Goal: Information Seeking & Learning: Check status

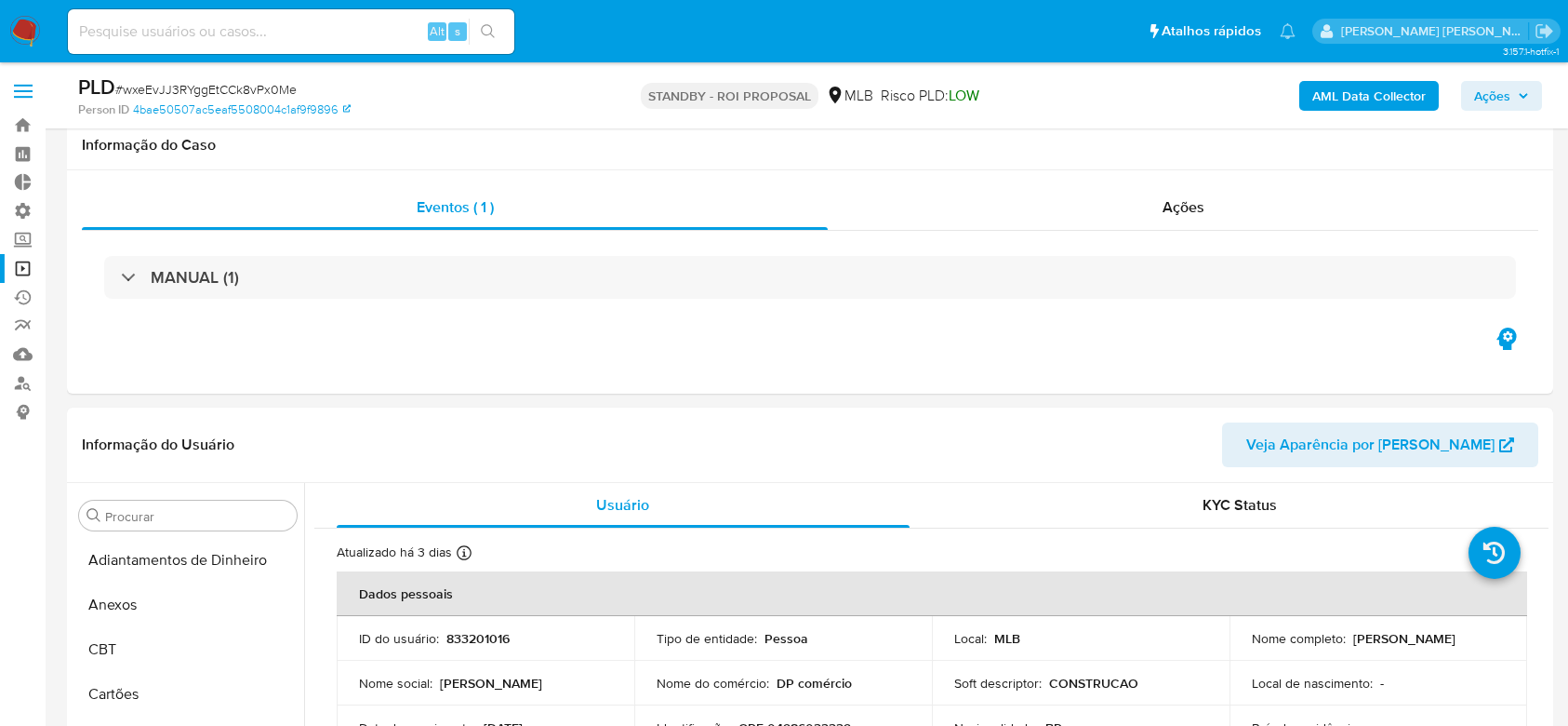
select select "10"
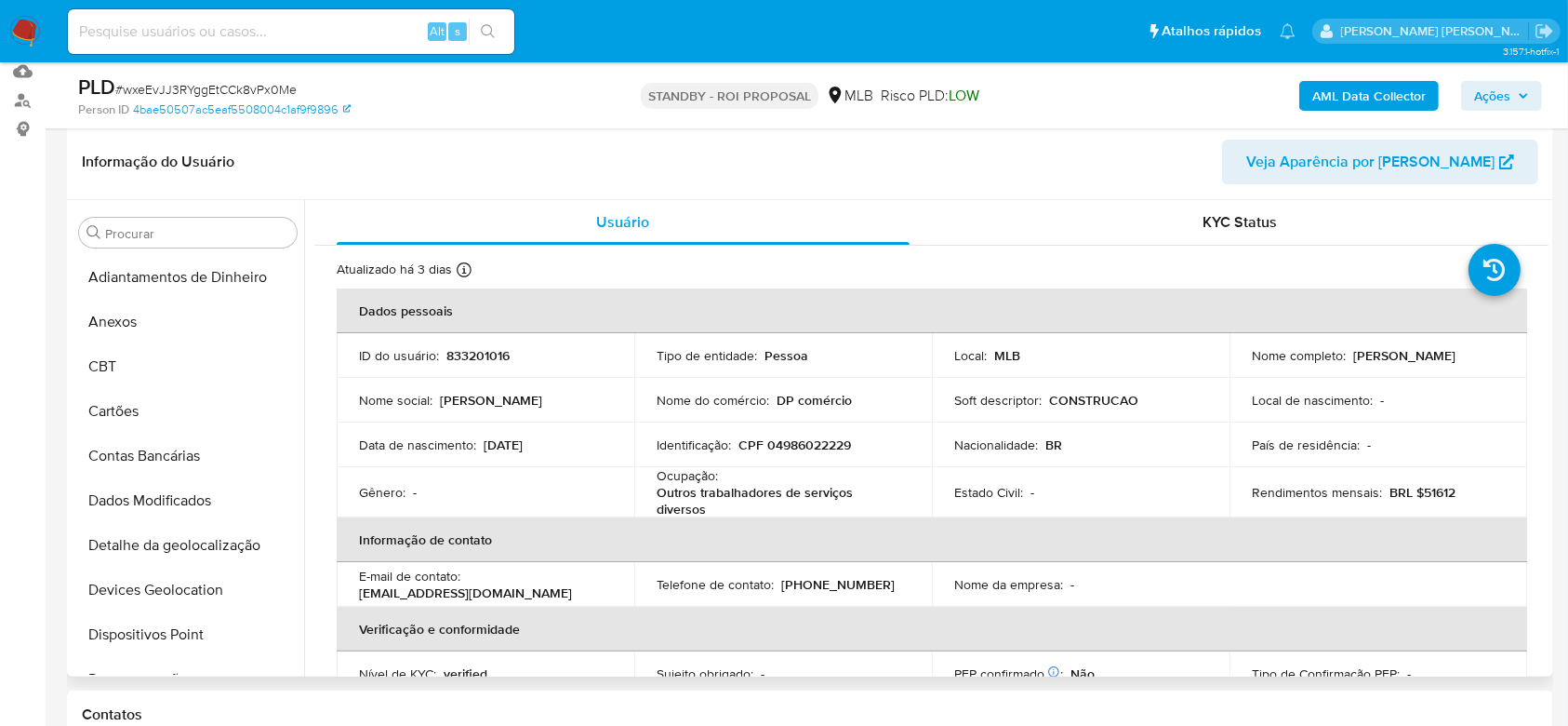
scroll to position [619, 0]
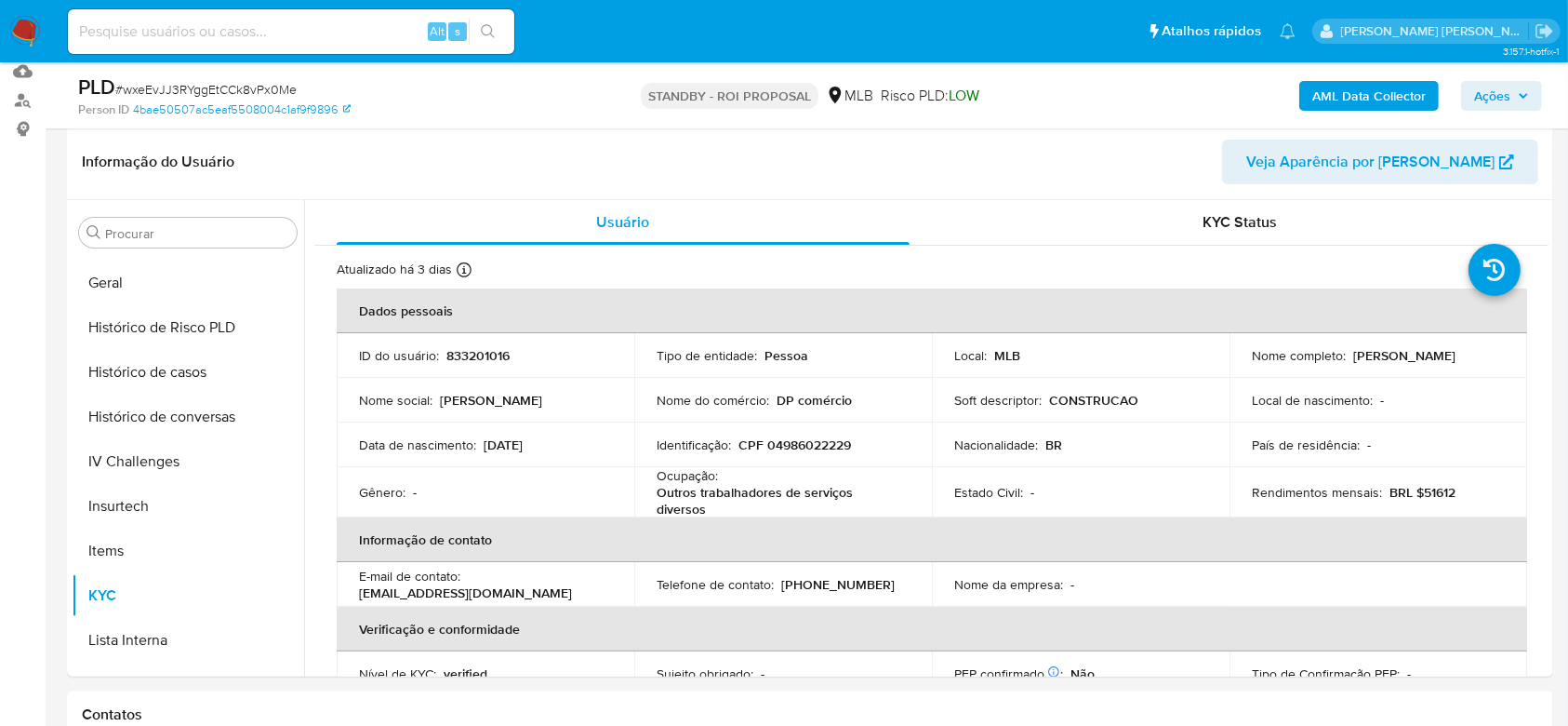
click at [185, 42] on input at bounding box center [291, 32] width 446 height 24
paste input "5od3SxnWzRU535vAQd2Qt24Y"
type input "5od3SxnWzRU535vAQd2Qt24Y"
click at [488, 24] on icon "search-icon" at bounding box center [488, 31] width 15 height 15
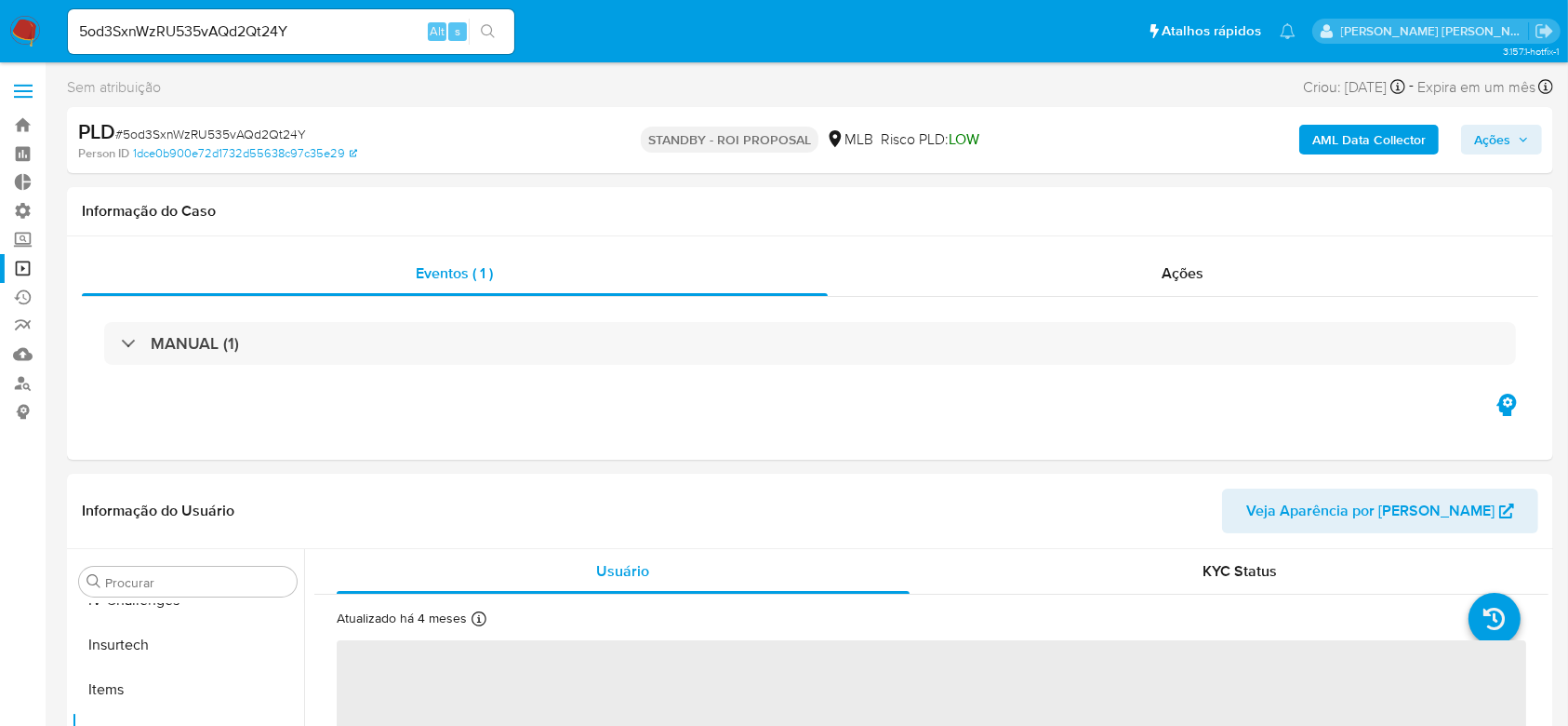
scroll to position [831, 0]
select select "10"
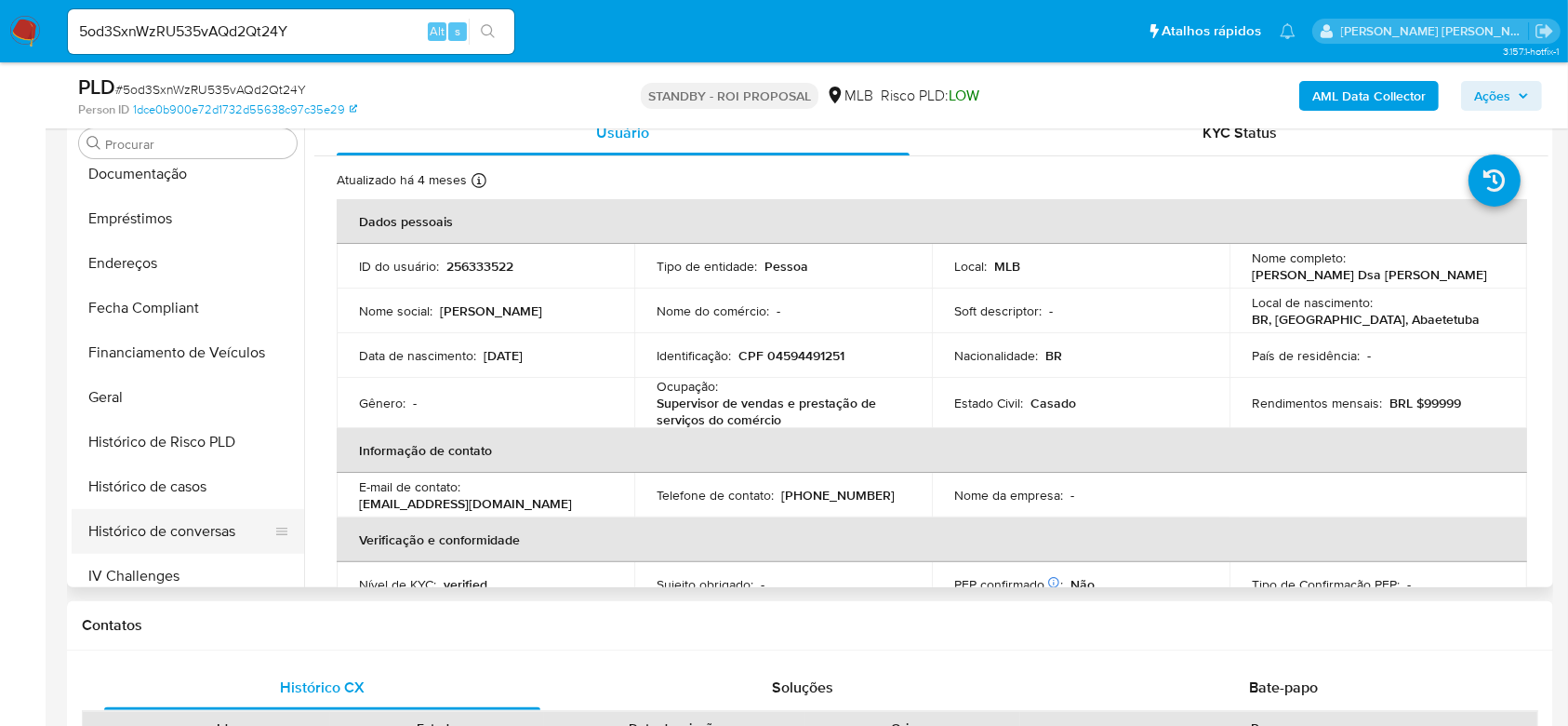
scroll to position [335, 0]
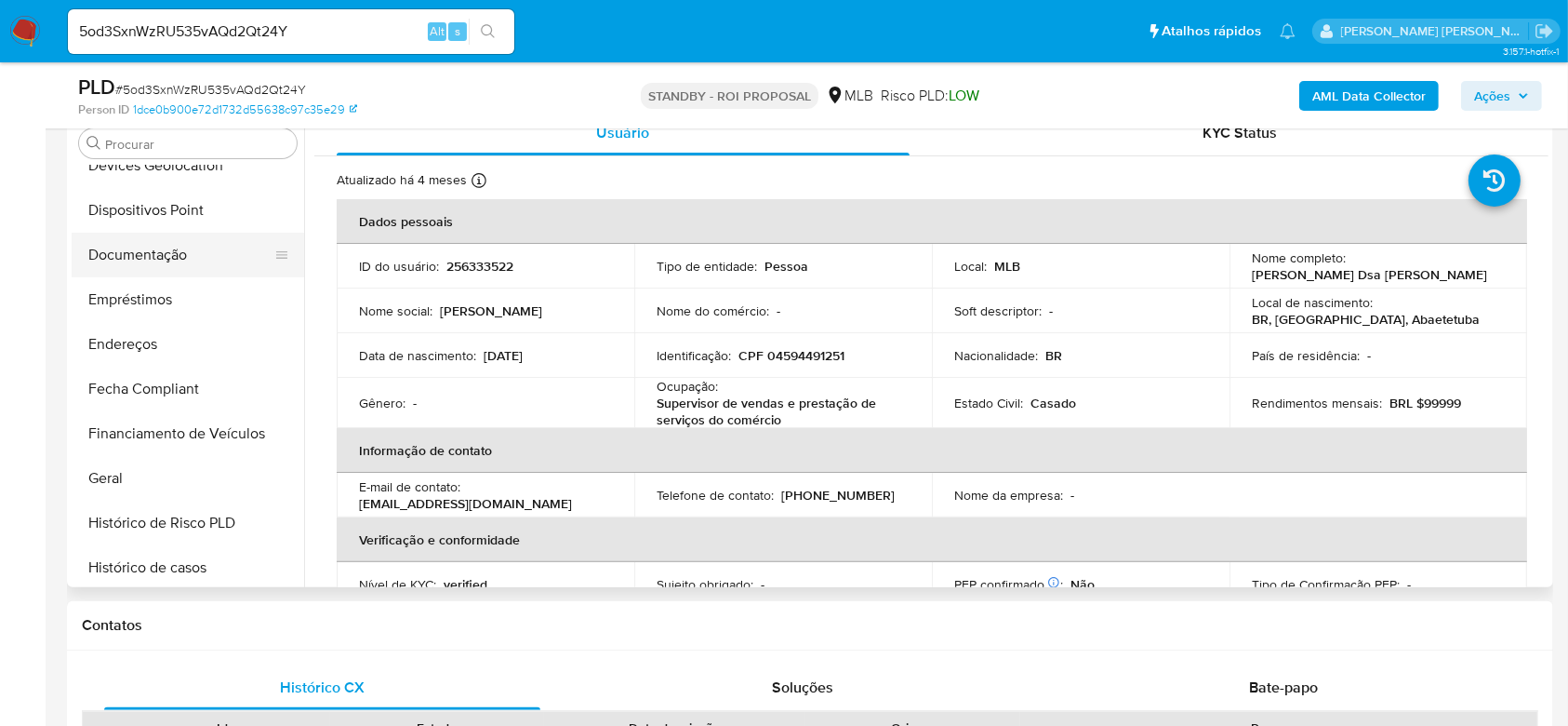
click at [144, 258] on button "Documentação" at bounding box center [180, 255] width 218 height 45
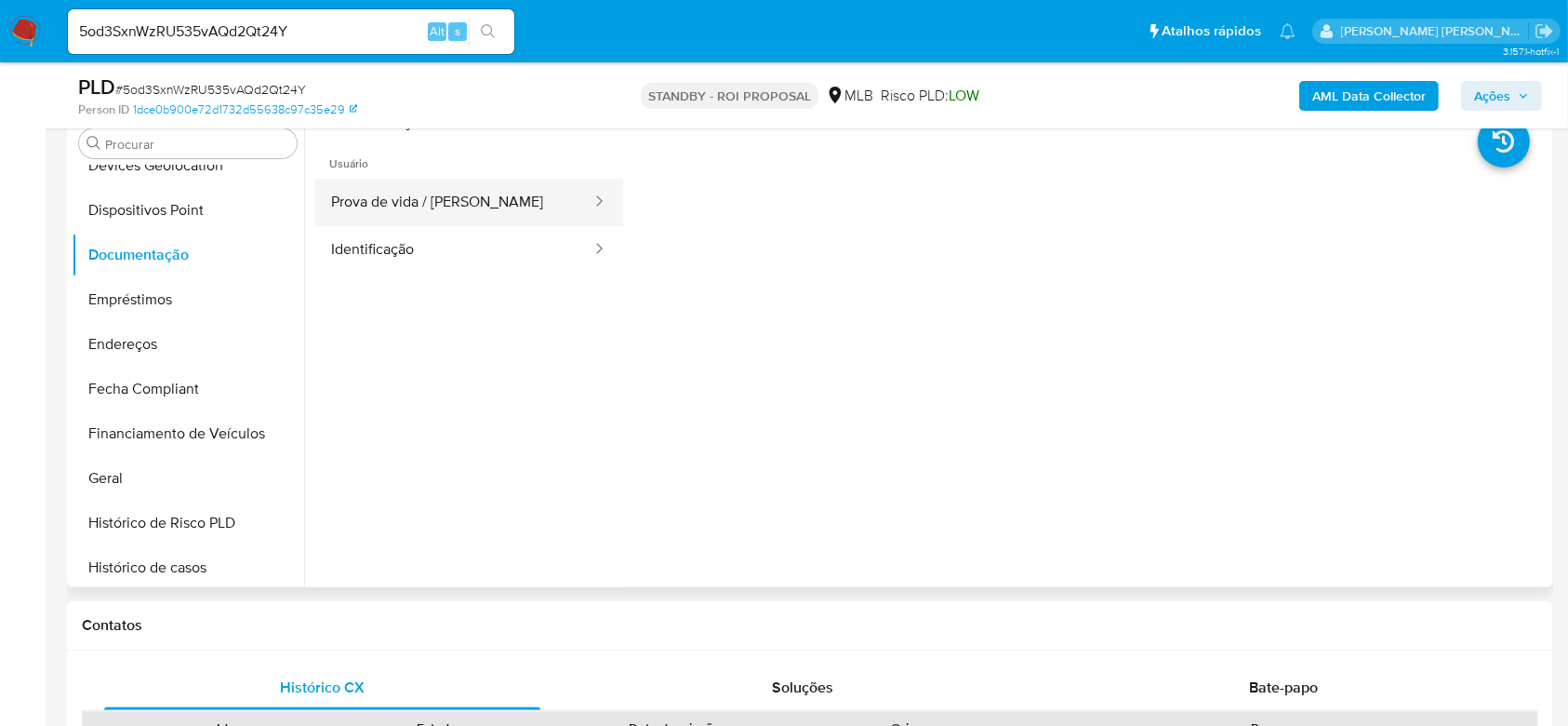
click at [450, 198] on button "Prova de vida / [PERSON_NAME]" at bounding box center [454, 202] width 279 height 48
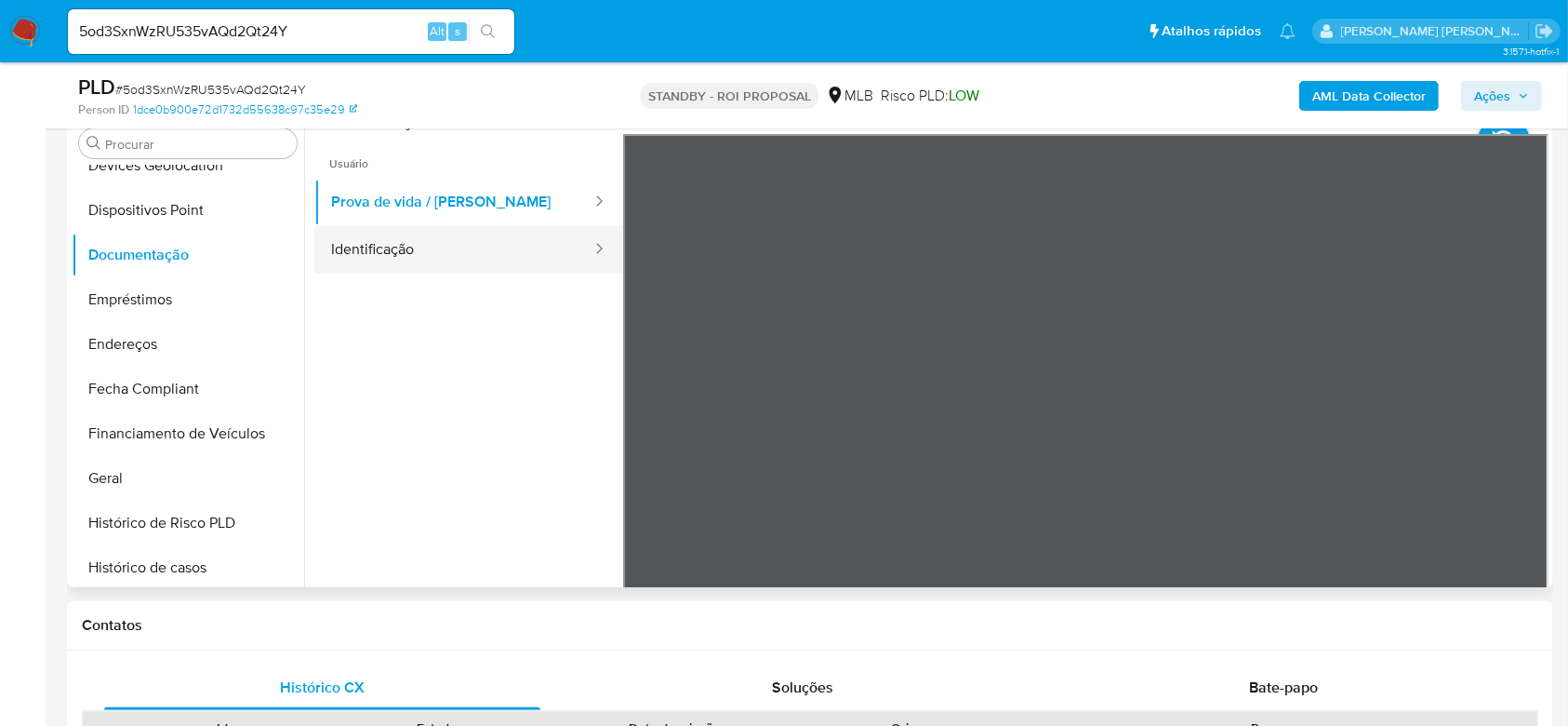
click at [359, 248] on button "Identificação" at bounding box center [454, 250] width 279 height 48
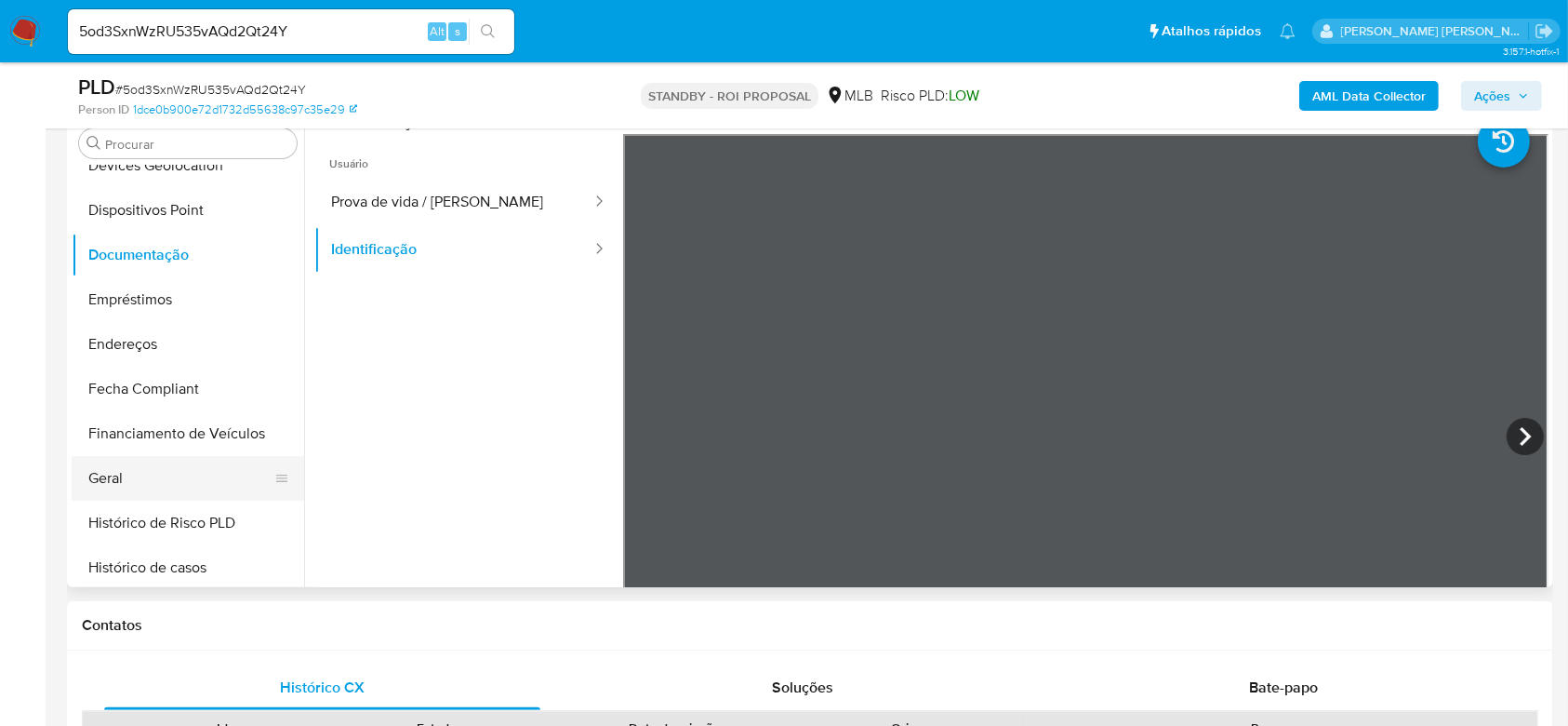
click at [108, 492] on button "Geral" at bounding box center [180, 478] width 218 height 45
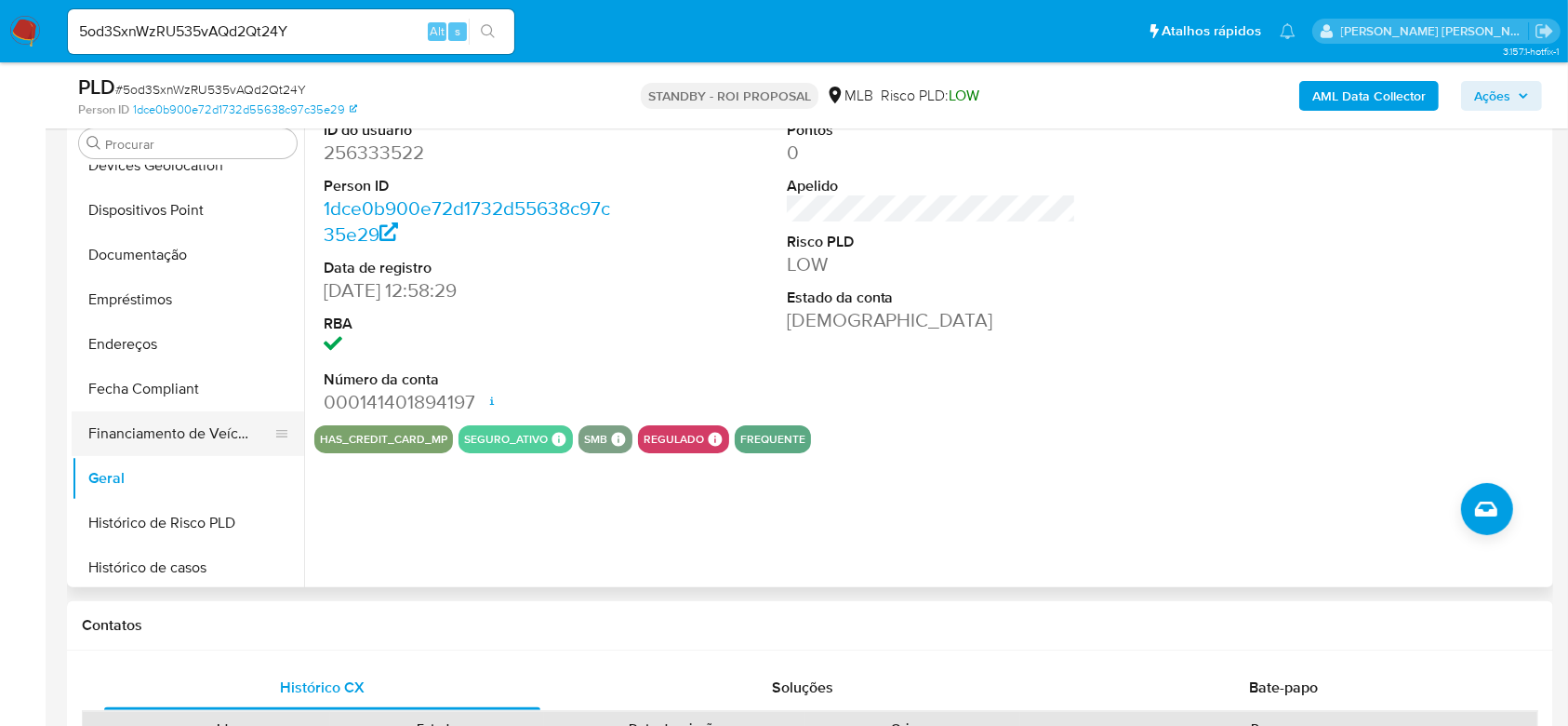
scroll to position [459, 0]
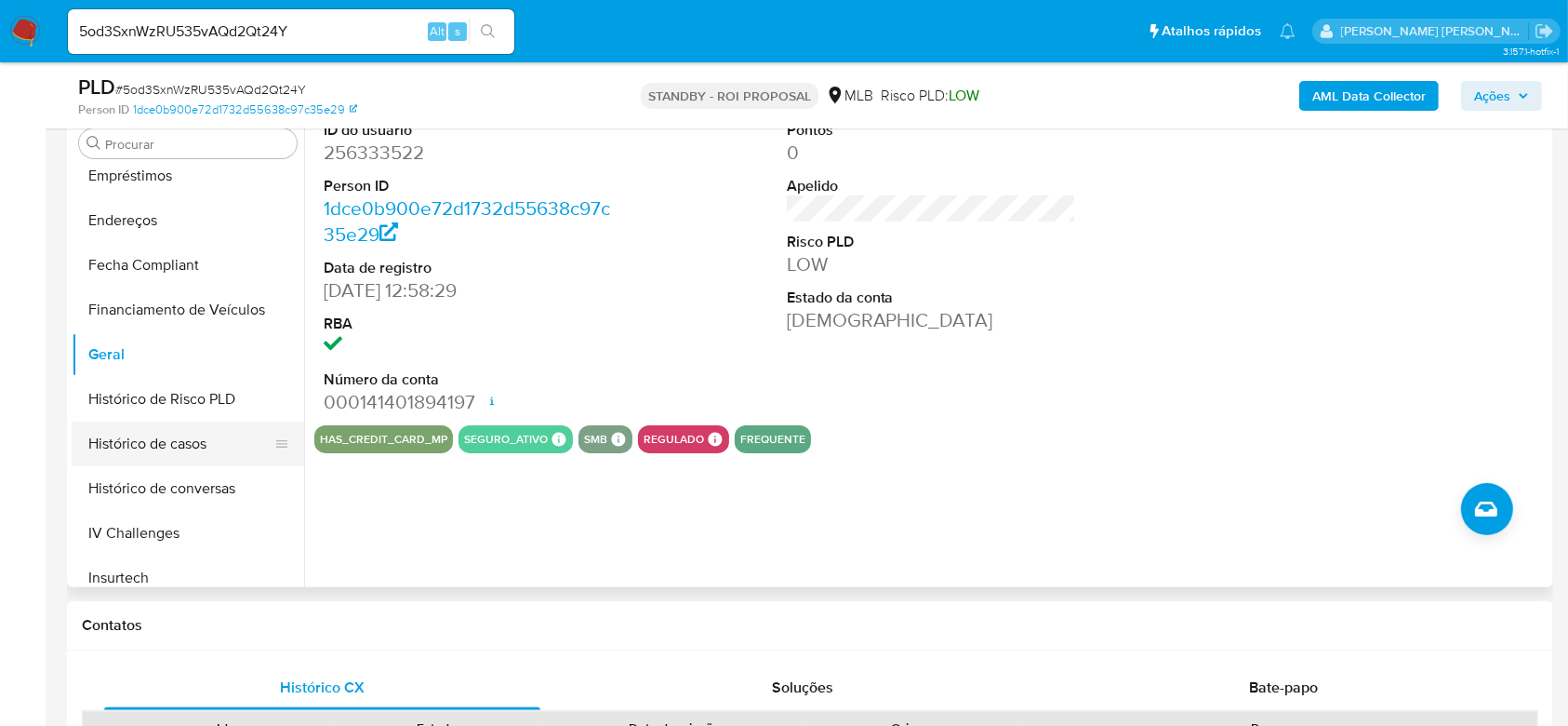
click at [136, 441] on button "Histórico de casos" at bounding box center [180, 443] width 218 height 45
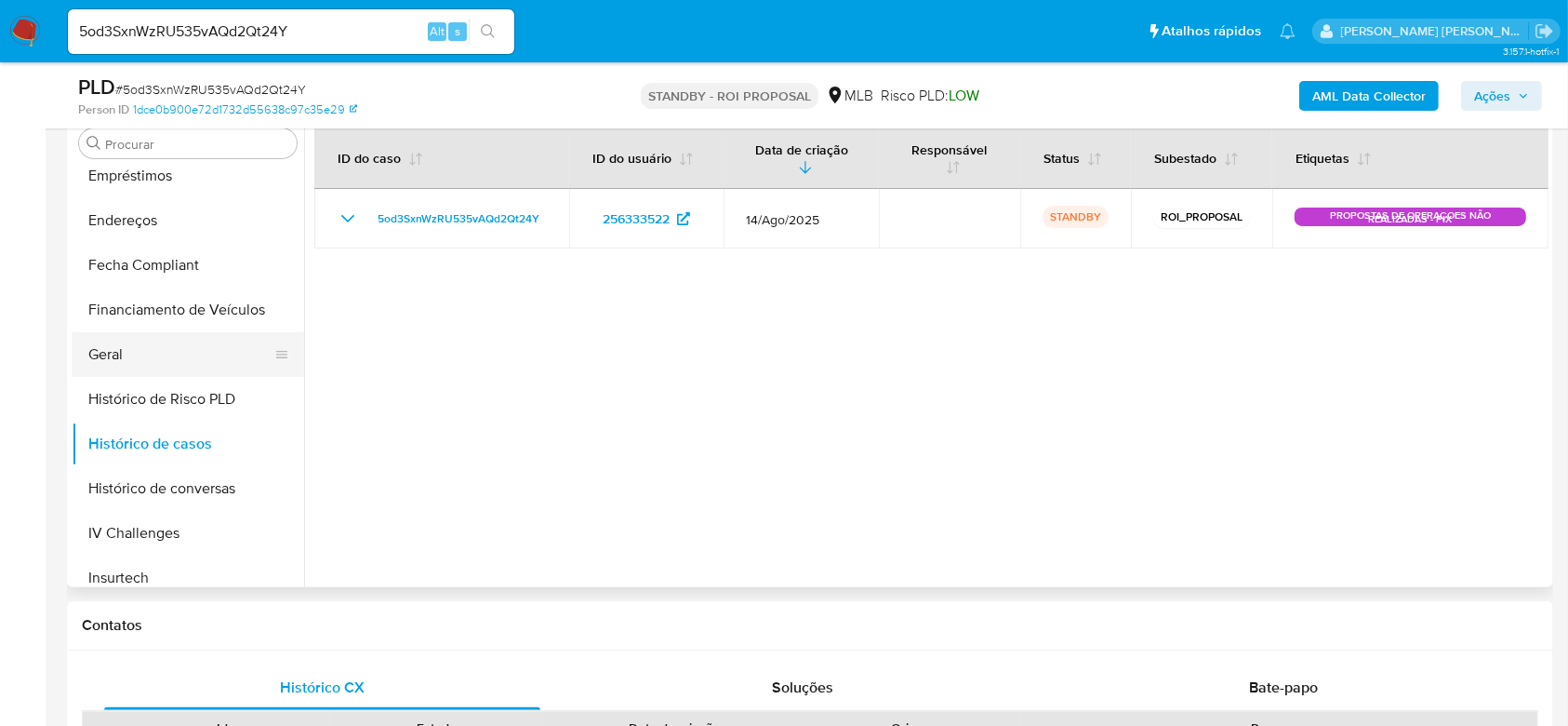
scroll to position [583, 0]
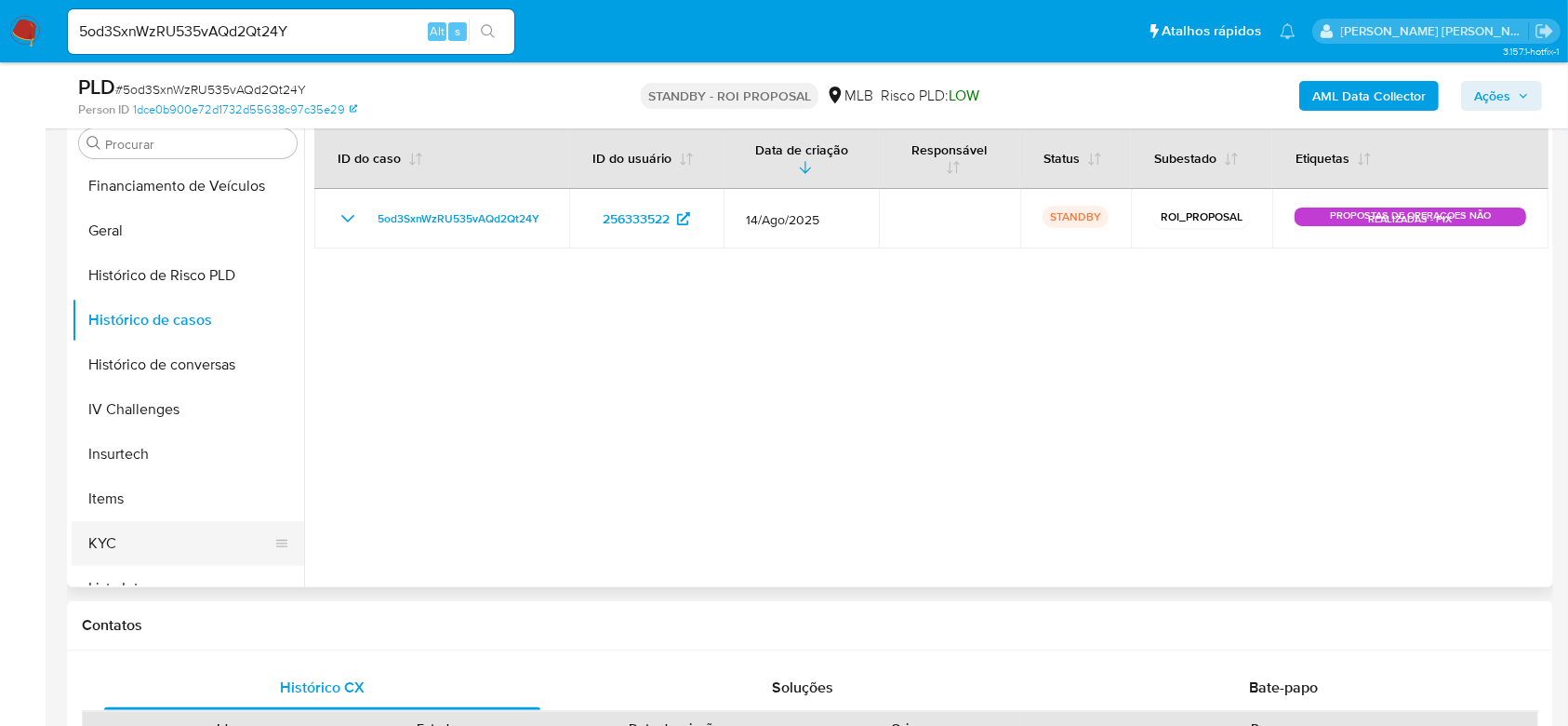
click at [122, 535] on button "KYC" at bounding box center [180, 543] width 218 height 45
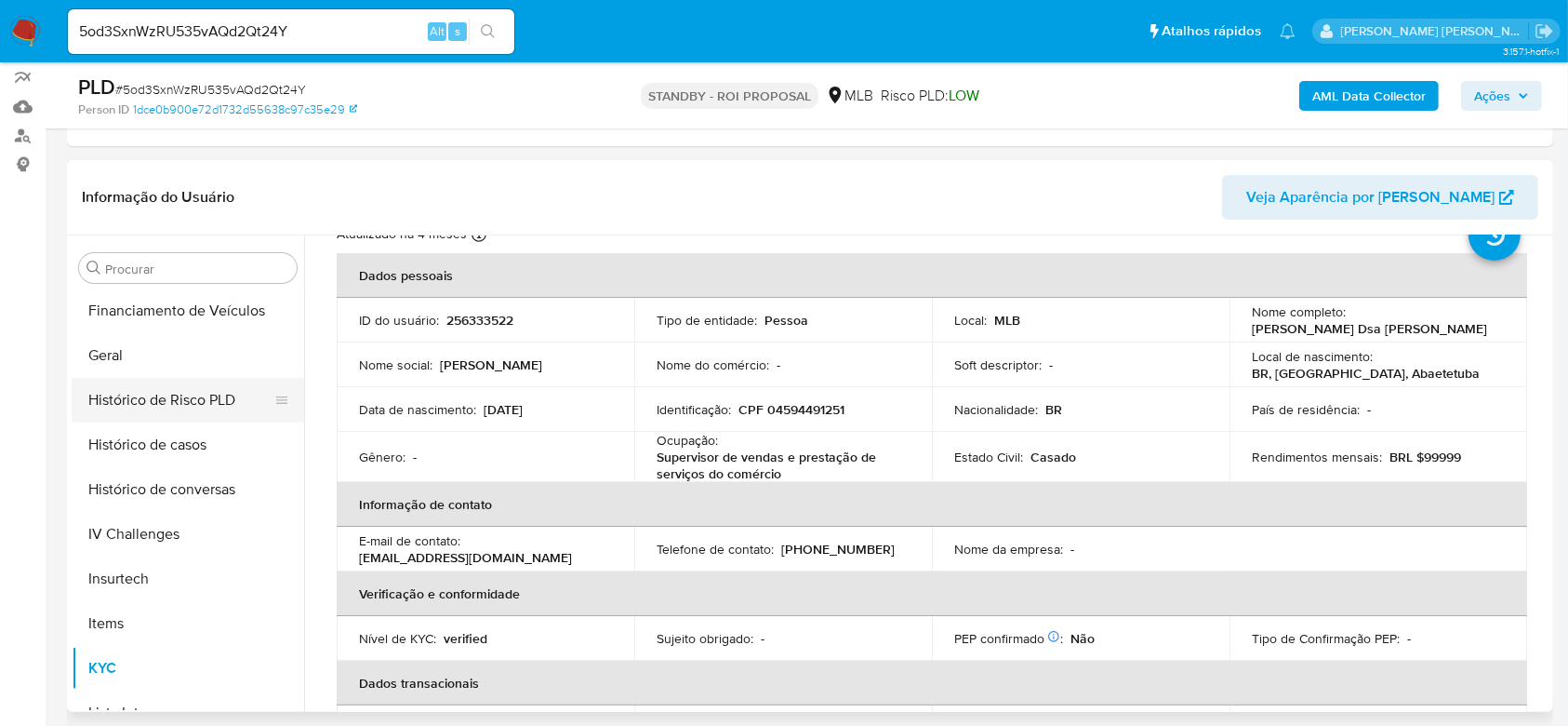
scroll to position [335, 0]
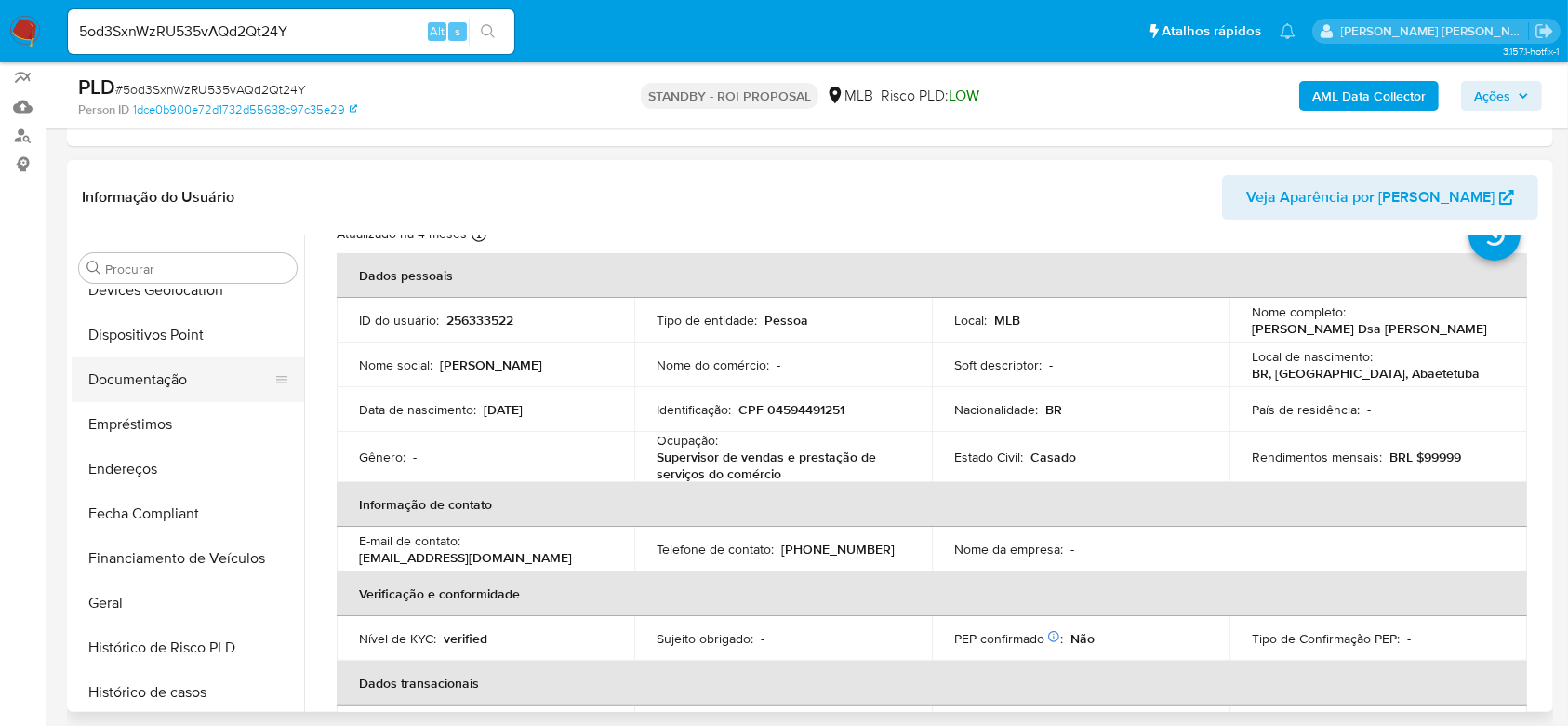
click at [159, 373] on button "Documentação" at bounding box center [180, 379] width 218 height 45
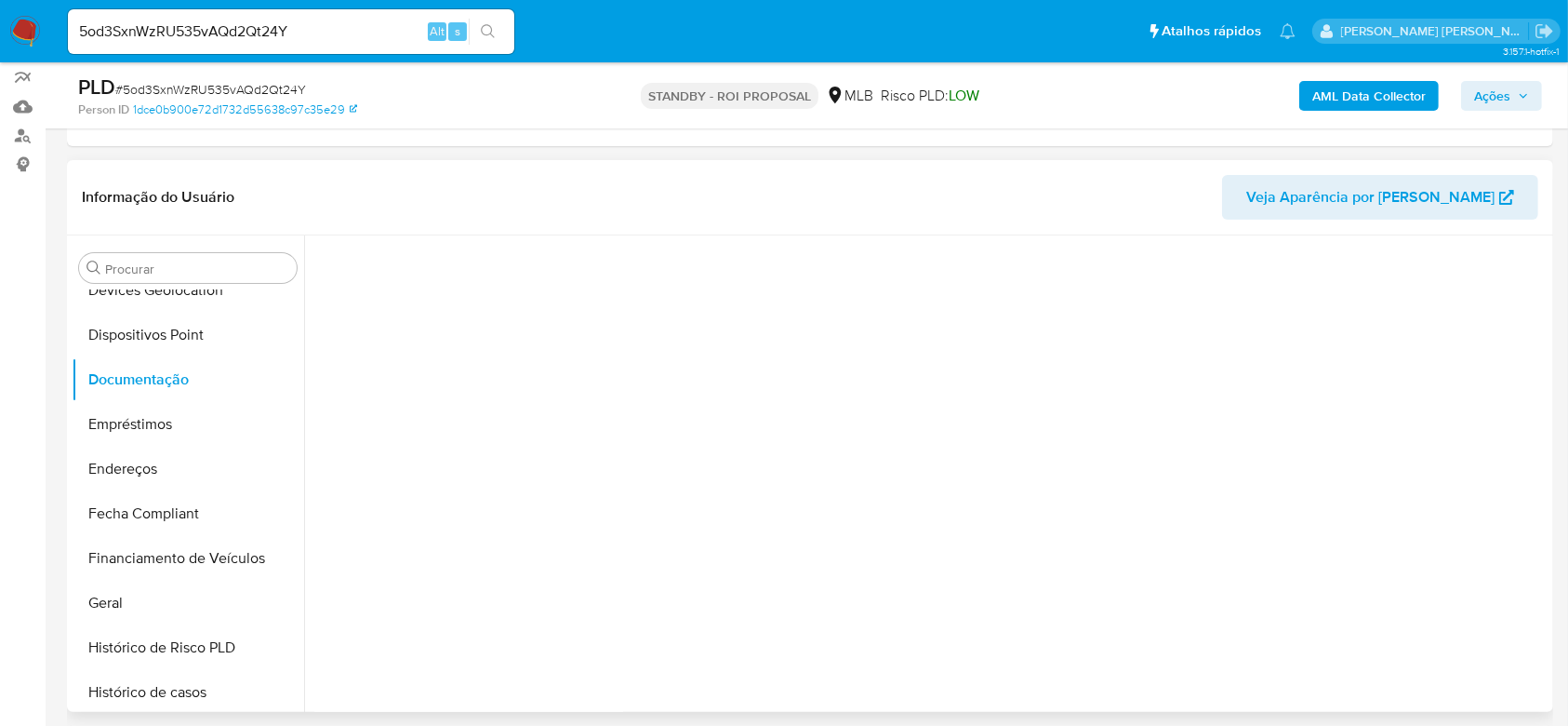
scroll to position [0, 0]
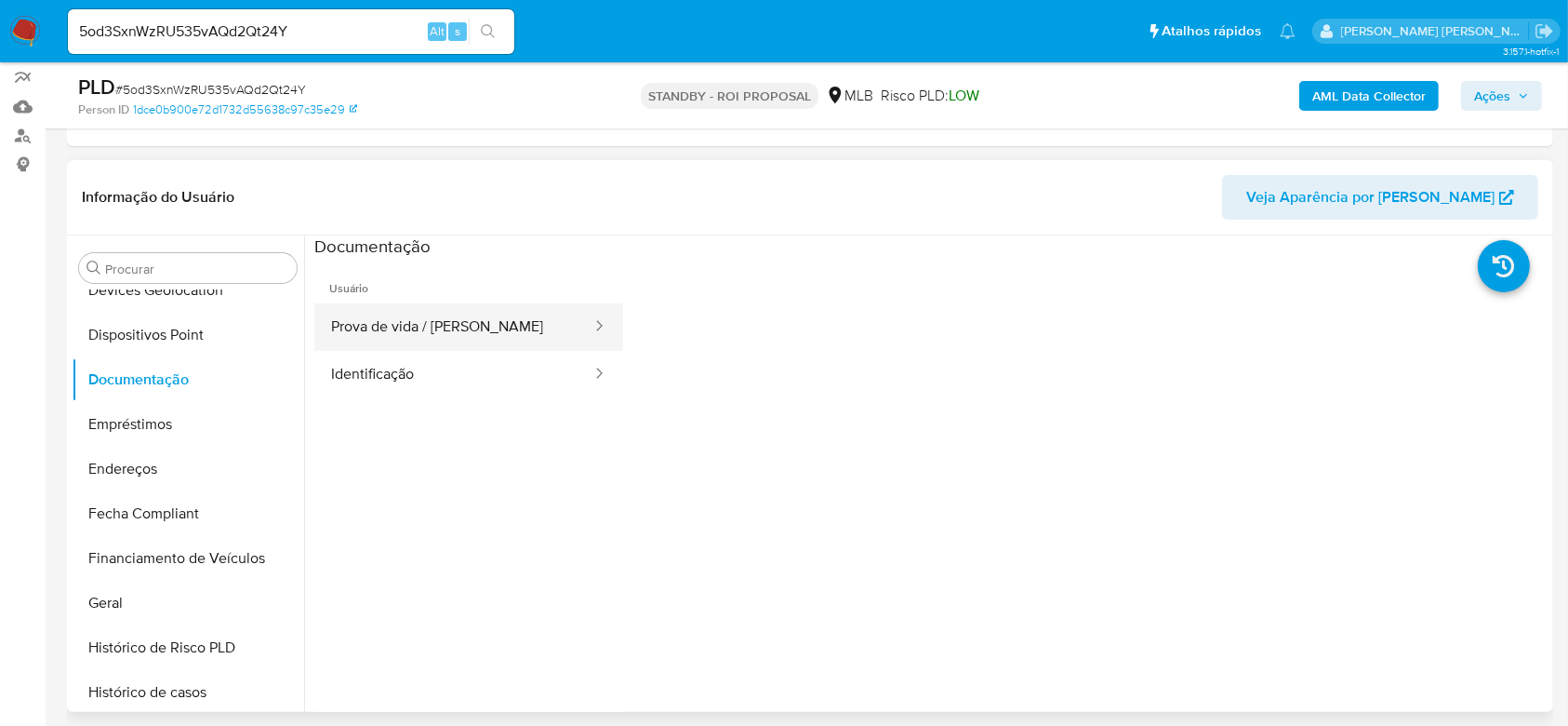
click at [432, 308] on button "Prova de vida / [PERSON_NAME]" at bounding box center [454, 328] width 279 height 48
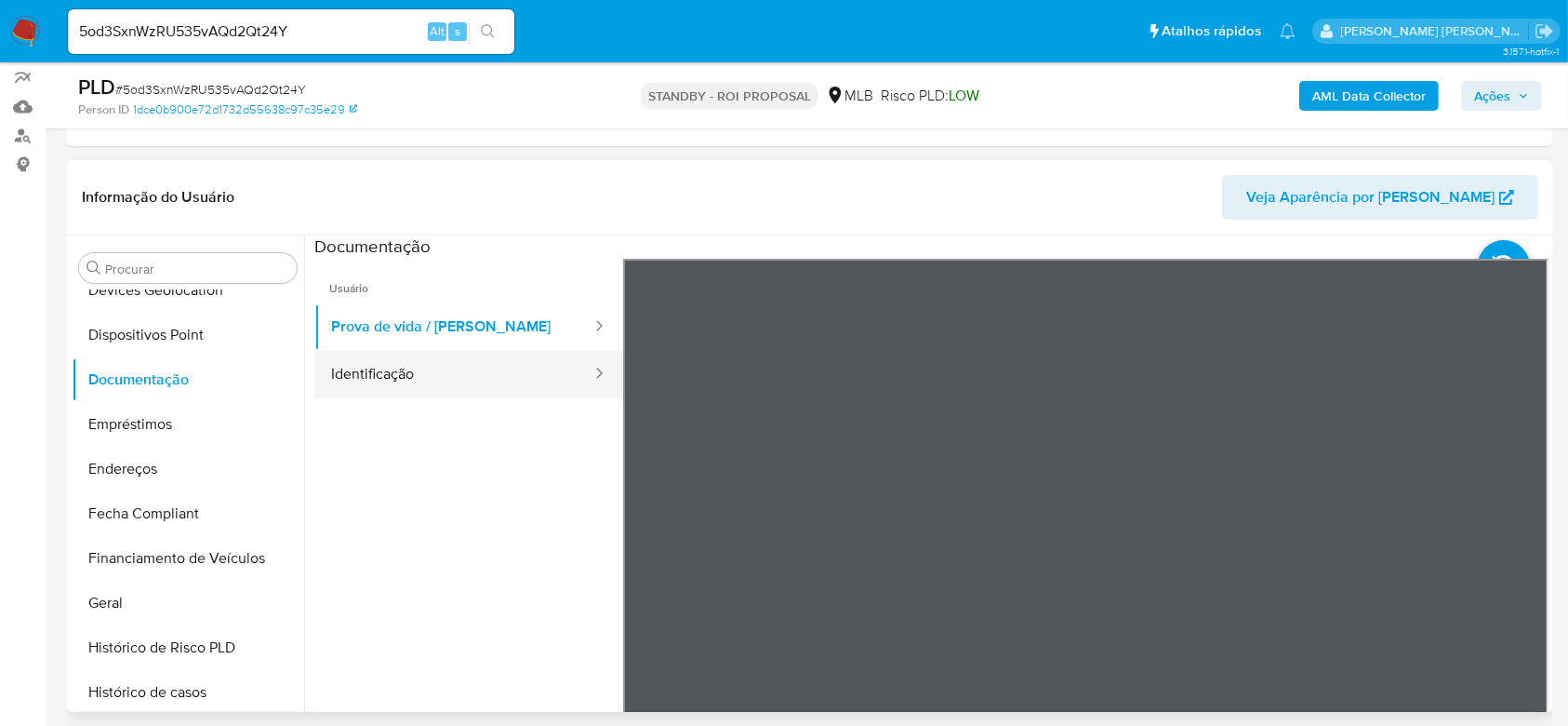
click at [391, 358] on button "Identificação" at bounding box center [454, 374] width 279 height 48
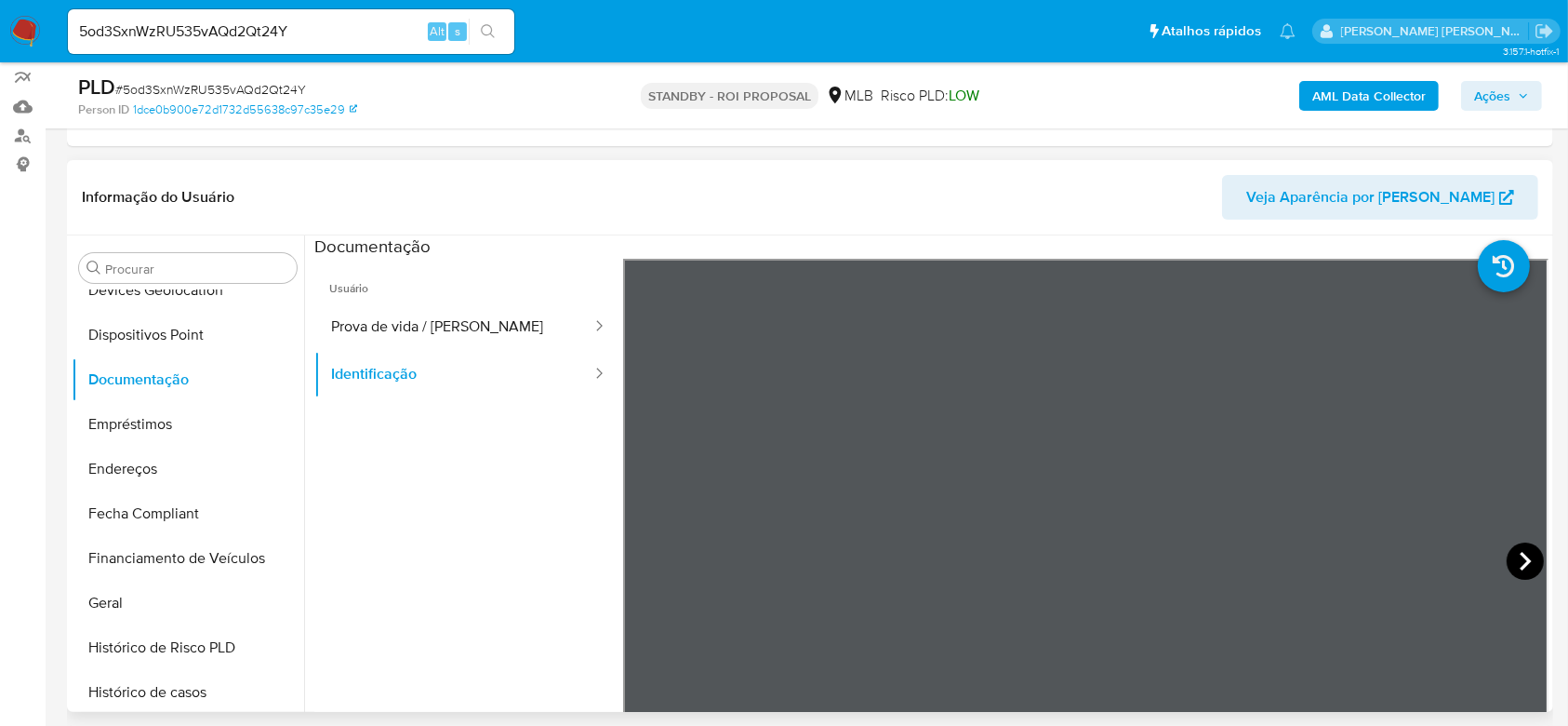
click at [1516, 558] on icon at bounding box center [1525, 561] width 37 height 37
click at [589, 325] on icon at bounding box center [598, 326] width 19 height 19
click at [644, 549] on icon at bounding box center [646, 561] width 37 height 37
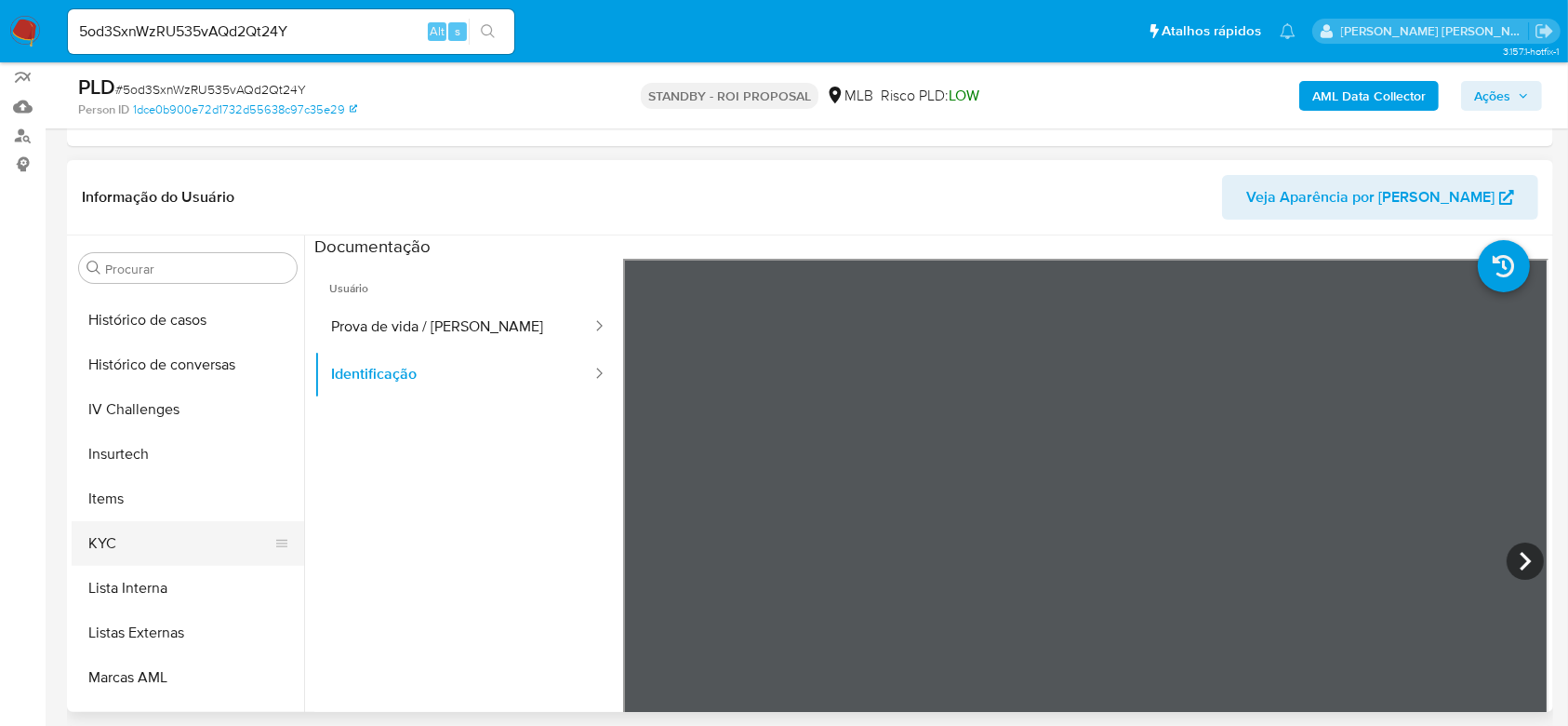
scroll to position [583, 0]
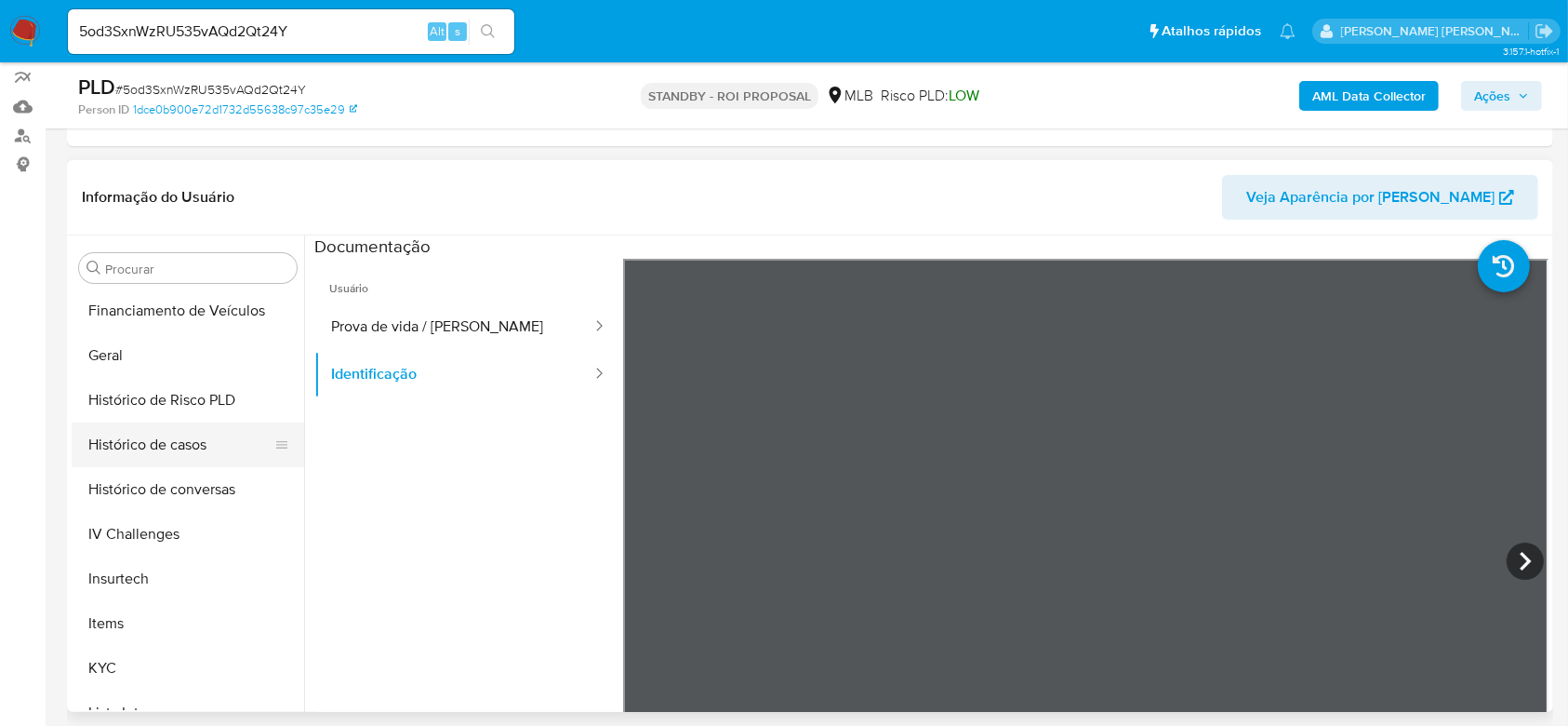
click at [182, 443] on button "Histórico de casos" at bounding box center [180, 444] width 218 height 45
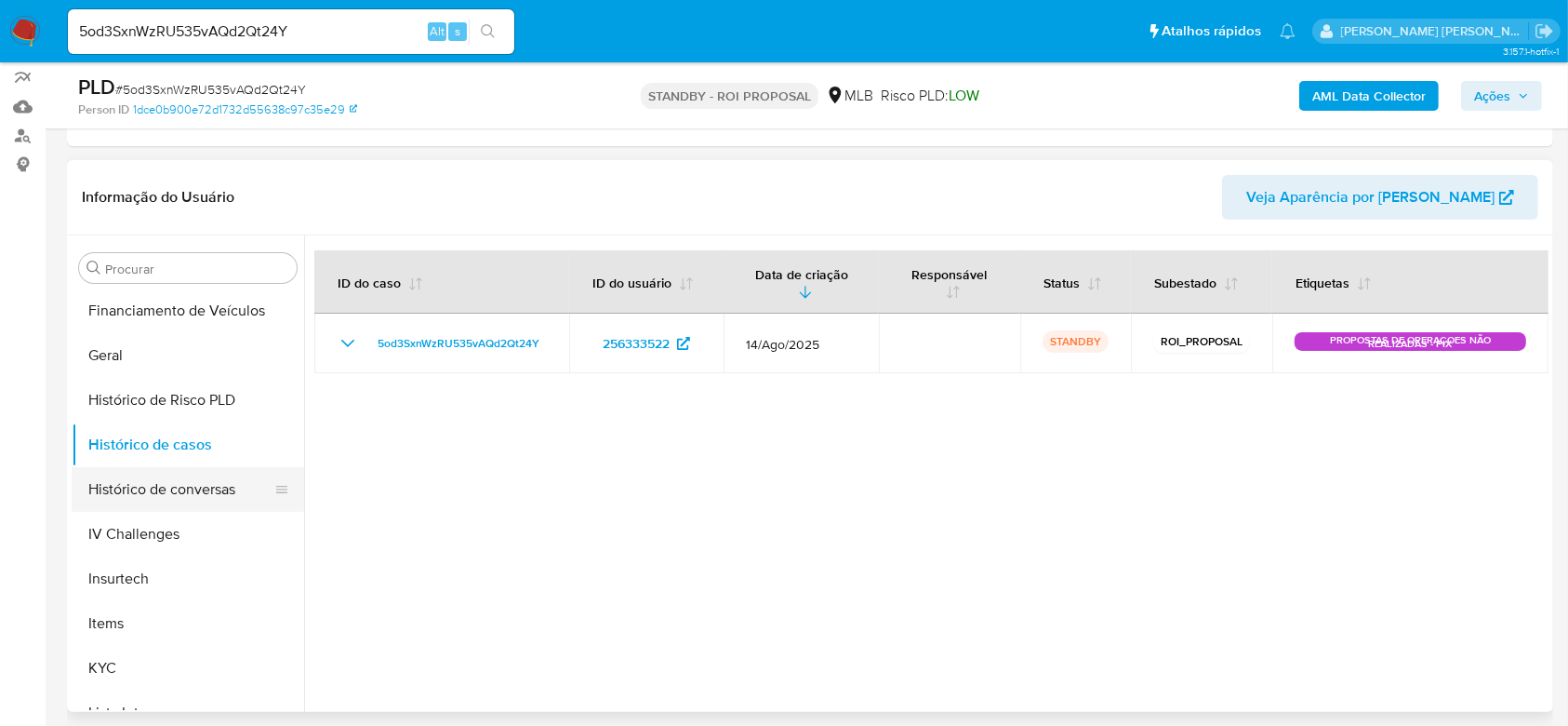
scroll to position [707, 0]
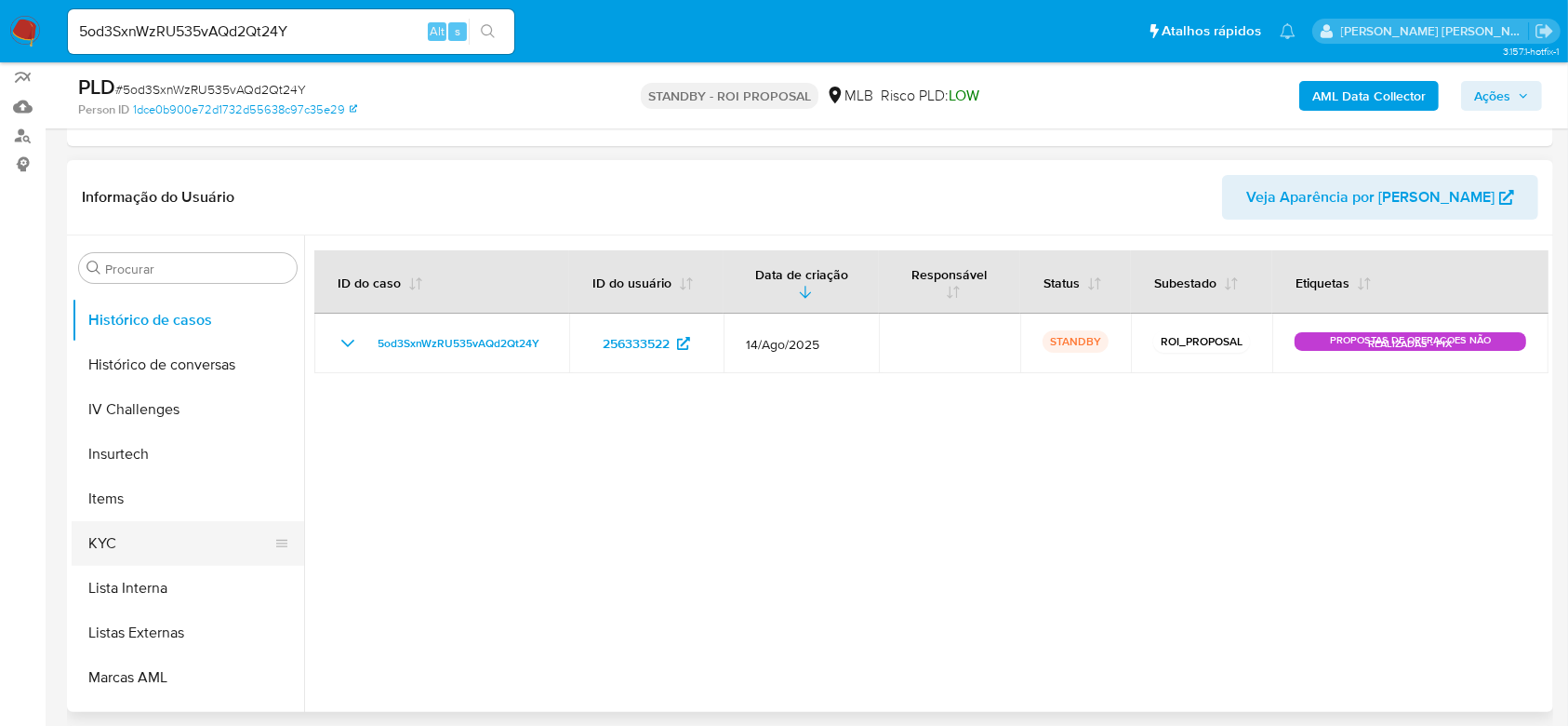
click at [142, 541] on button "KYC" at bounding box center [180, 543] width 218 height 45
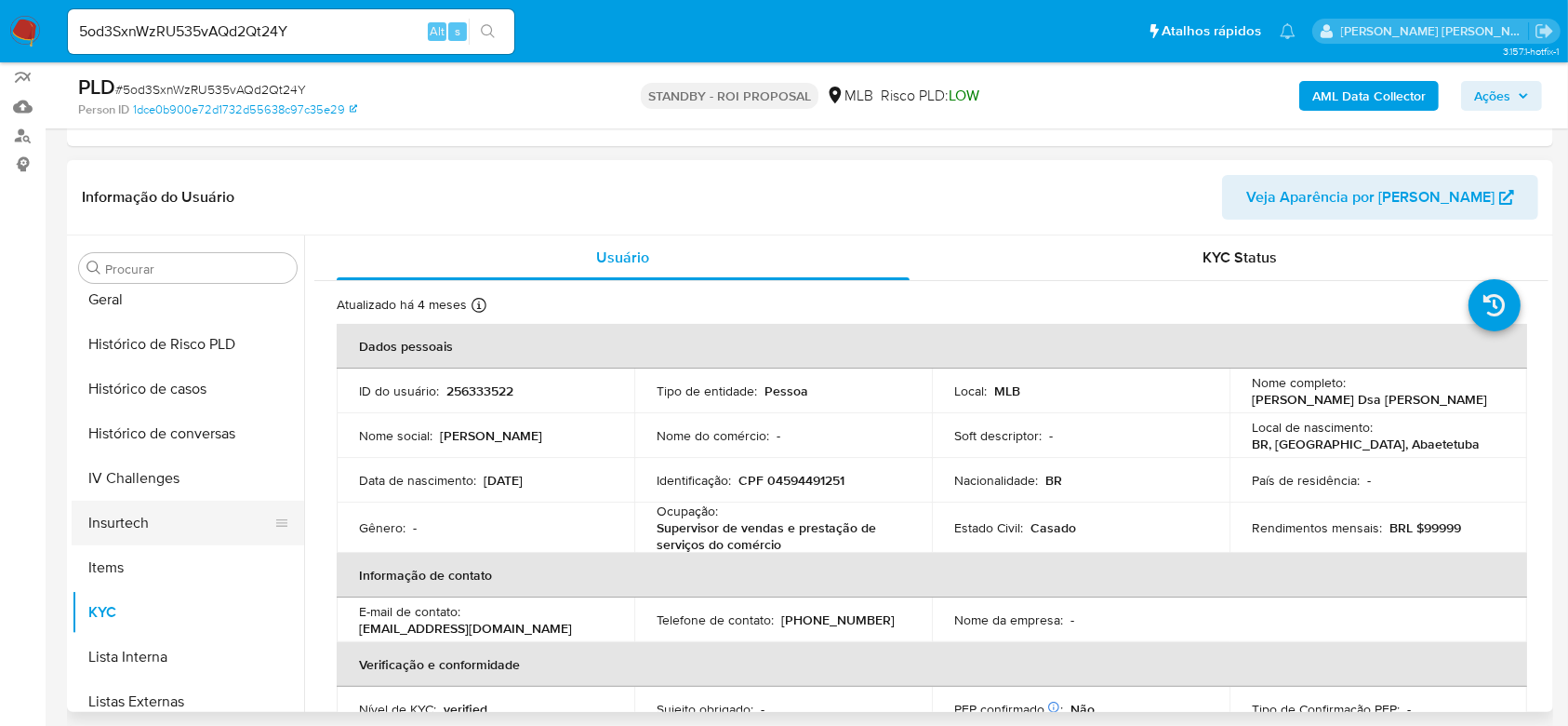
scroll to position [583, 0]
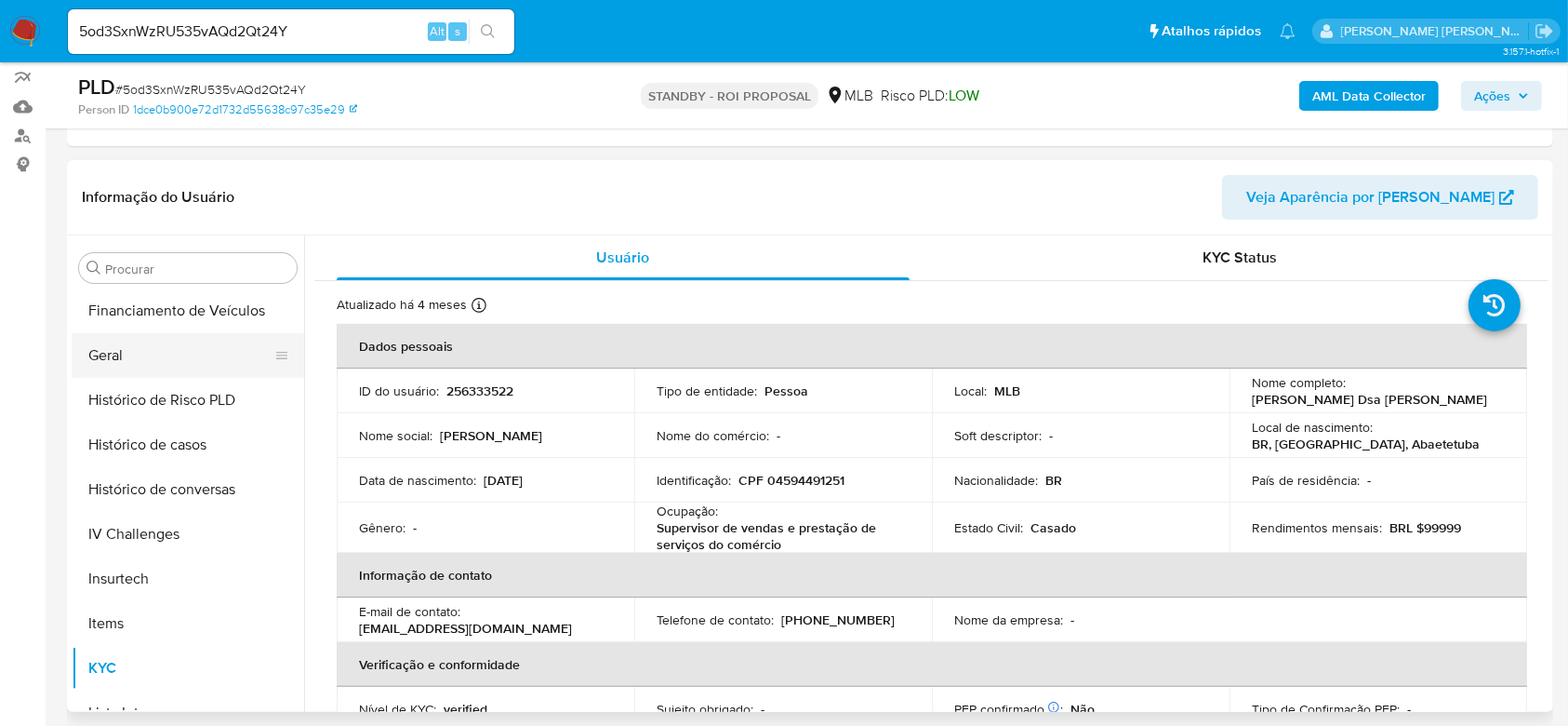
click at [151, 358] on button "Geral" at bounding box center [180, 355] width 218 height 45
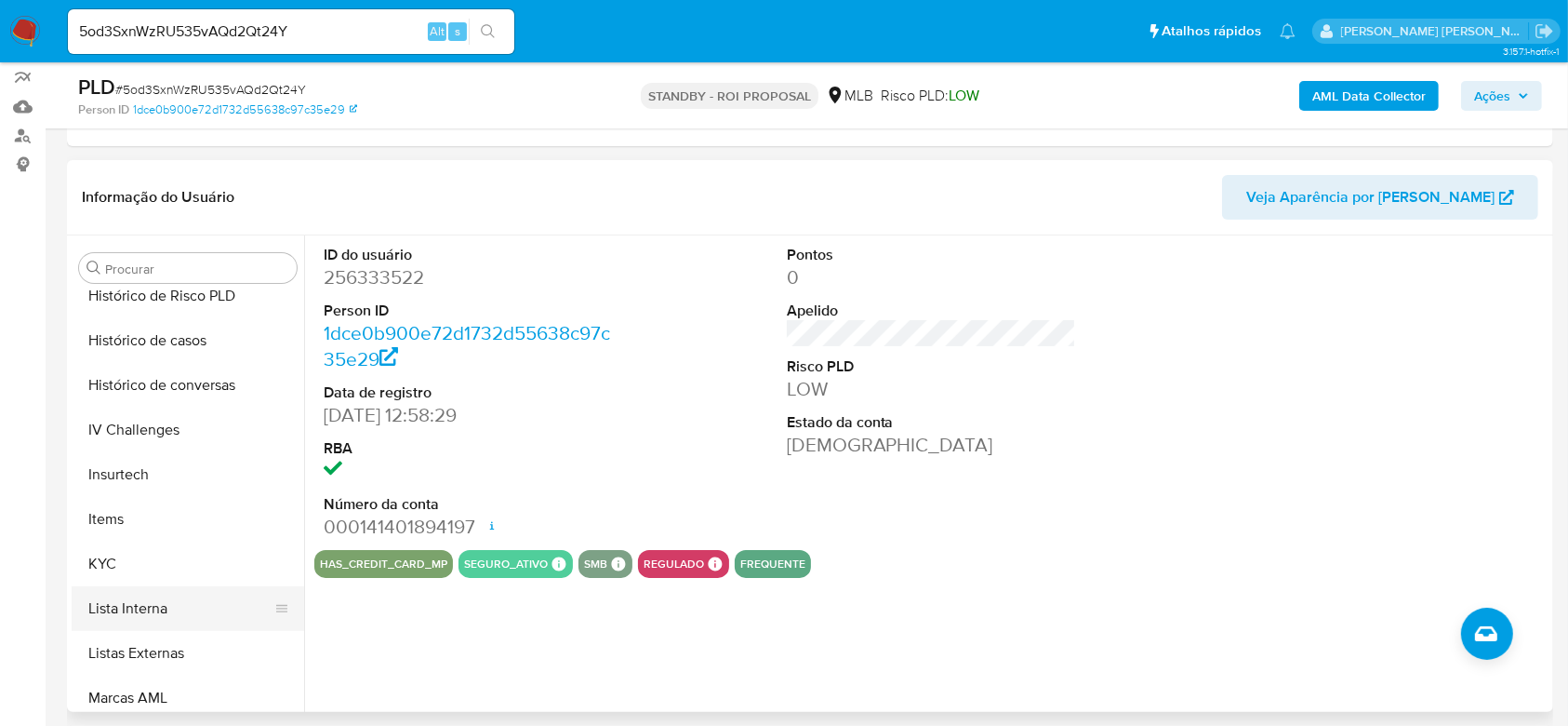
scroll to position [831, 0]
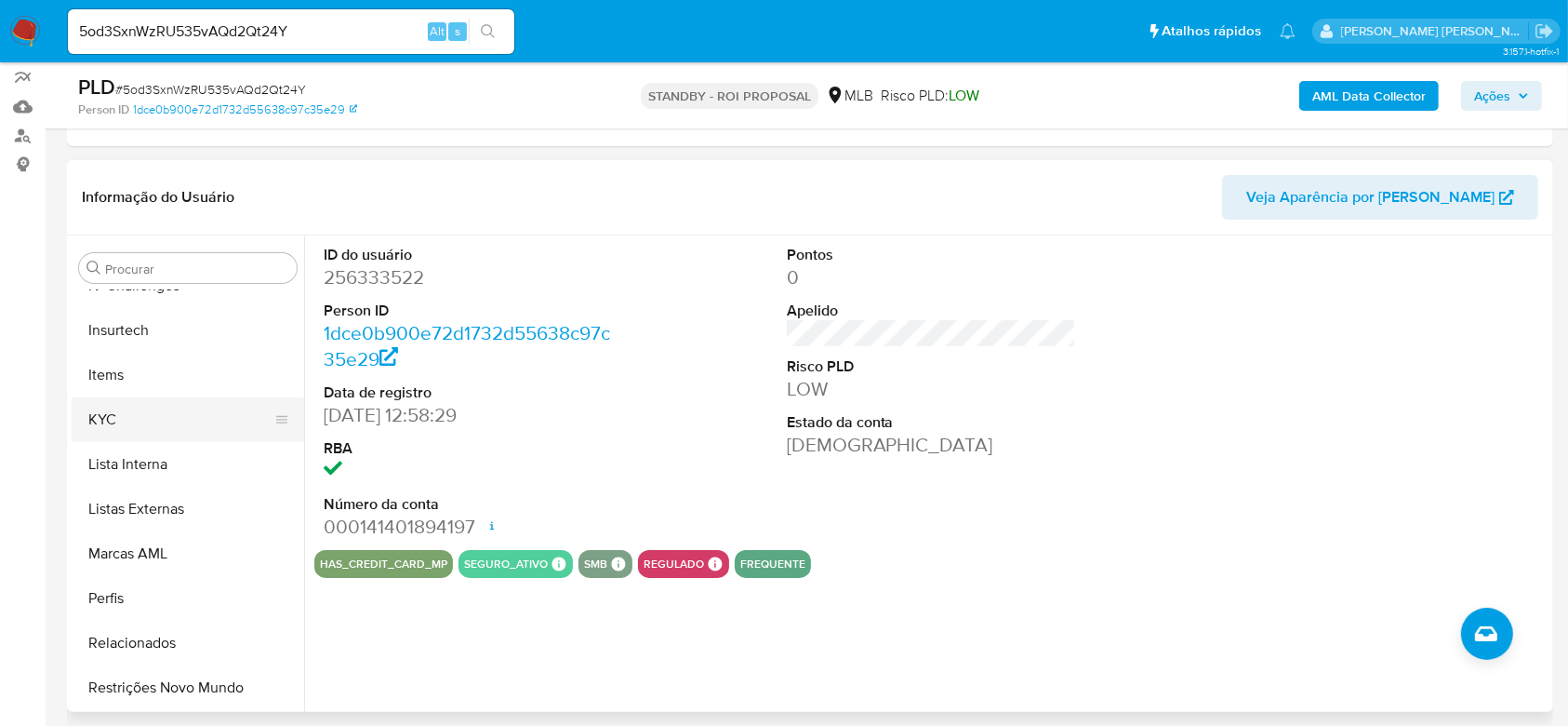
click at [119, 413] on button "KYC" at bounding box center [180, 419] width 218 height 45
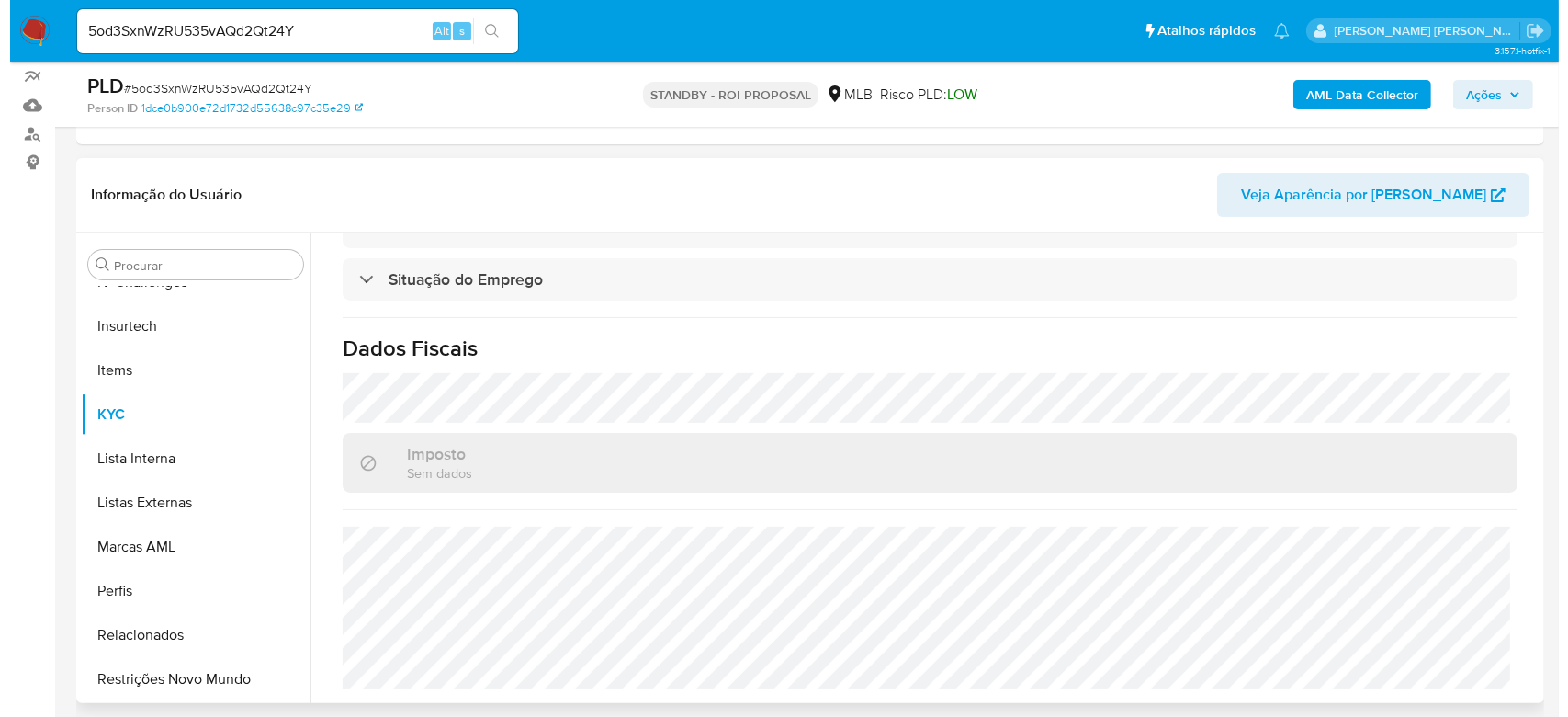
scroll to position [560, 0]
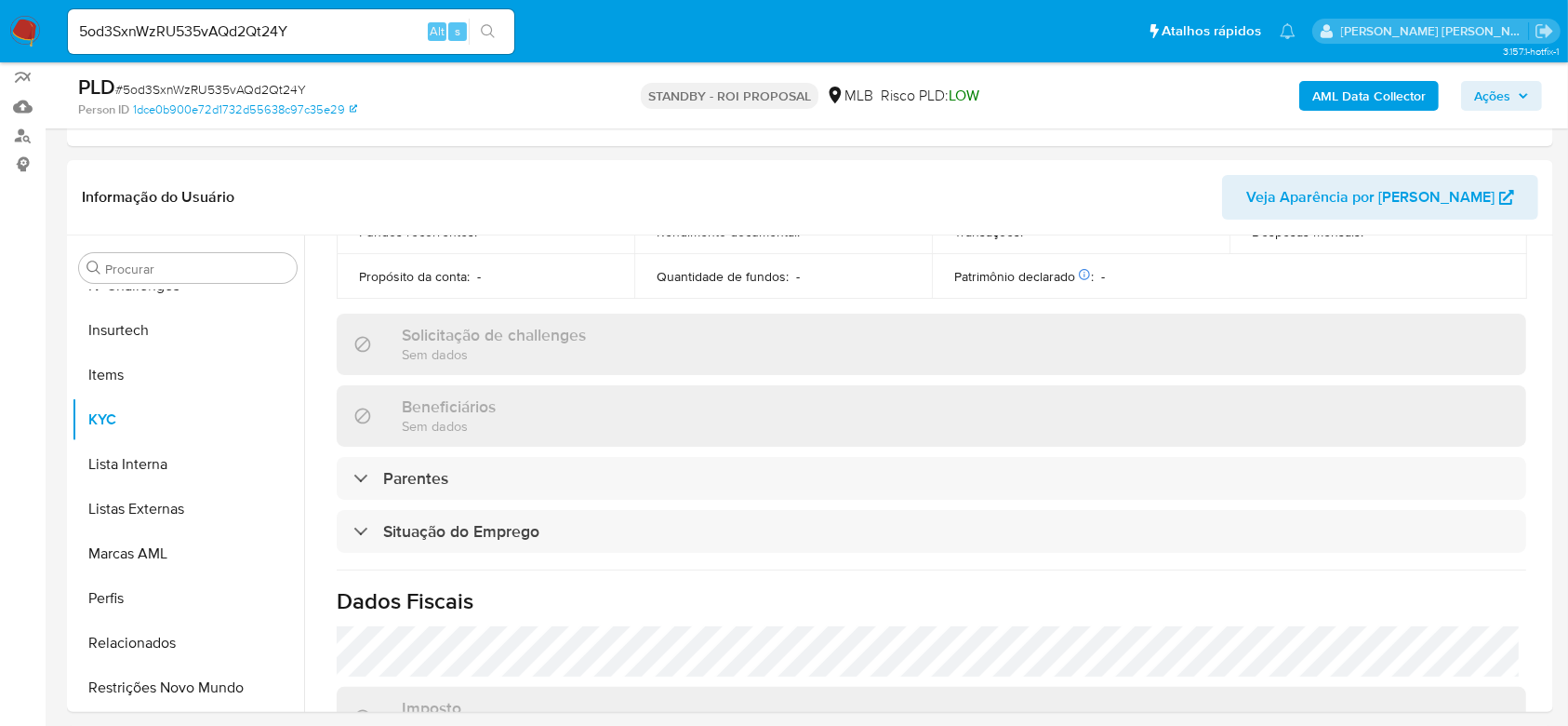
click at [1385, 98] on b "AML Data Collector" at bounding box center [1369, 96] width 113 height 30
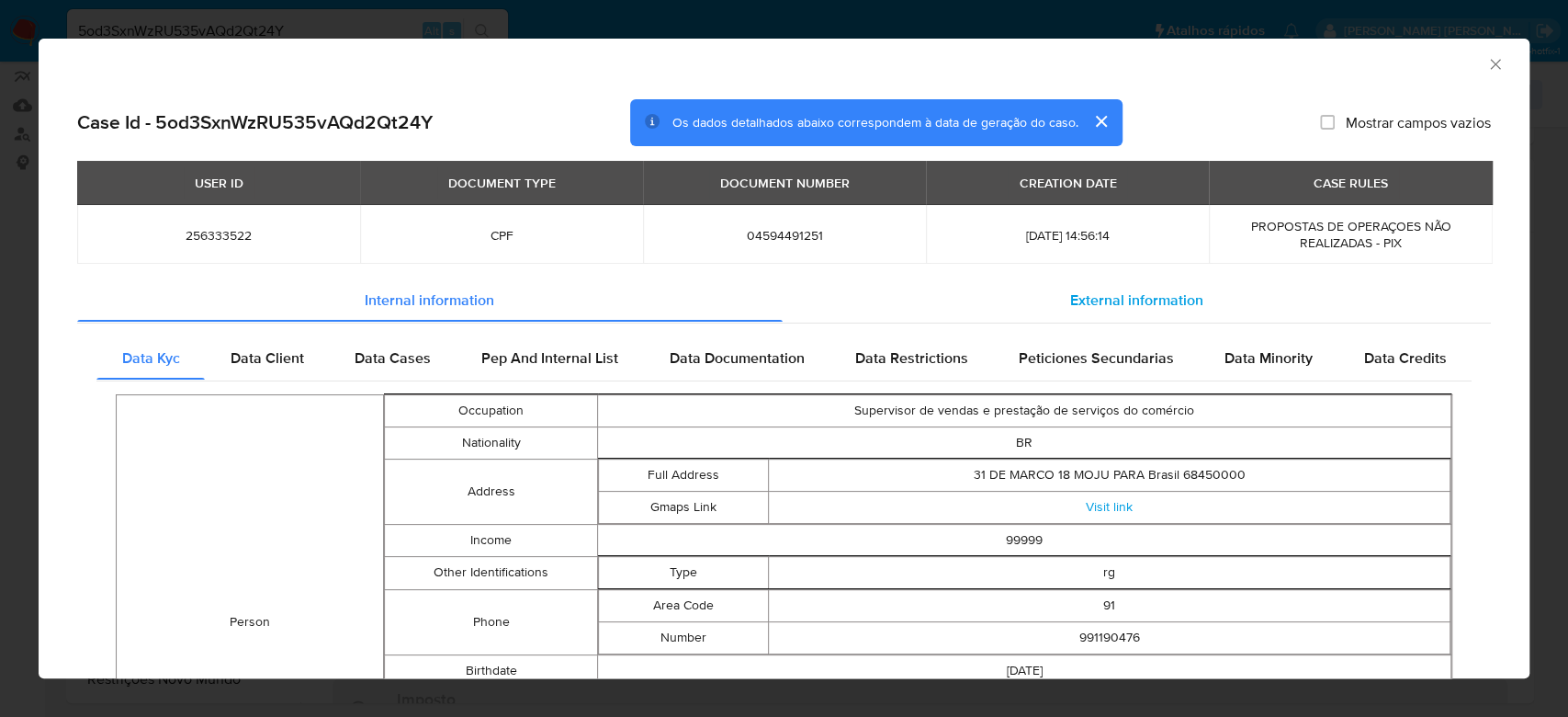
click at [1151, 298] on span "External information" at bounding box center [1135, 298] width 133 height 21
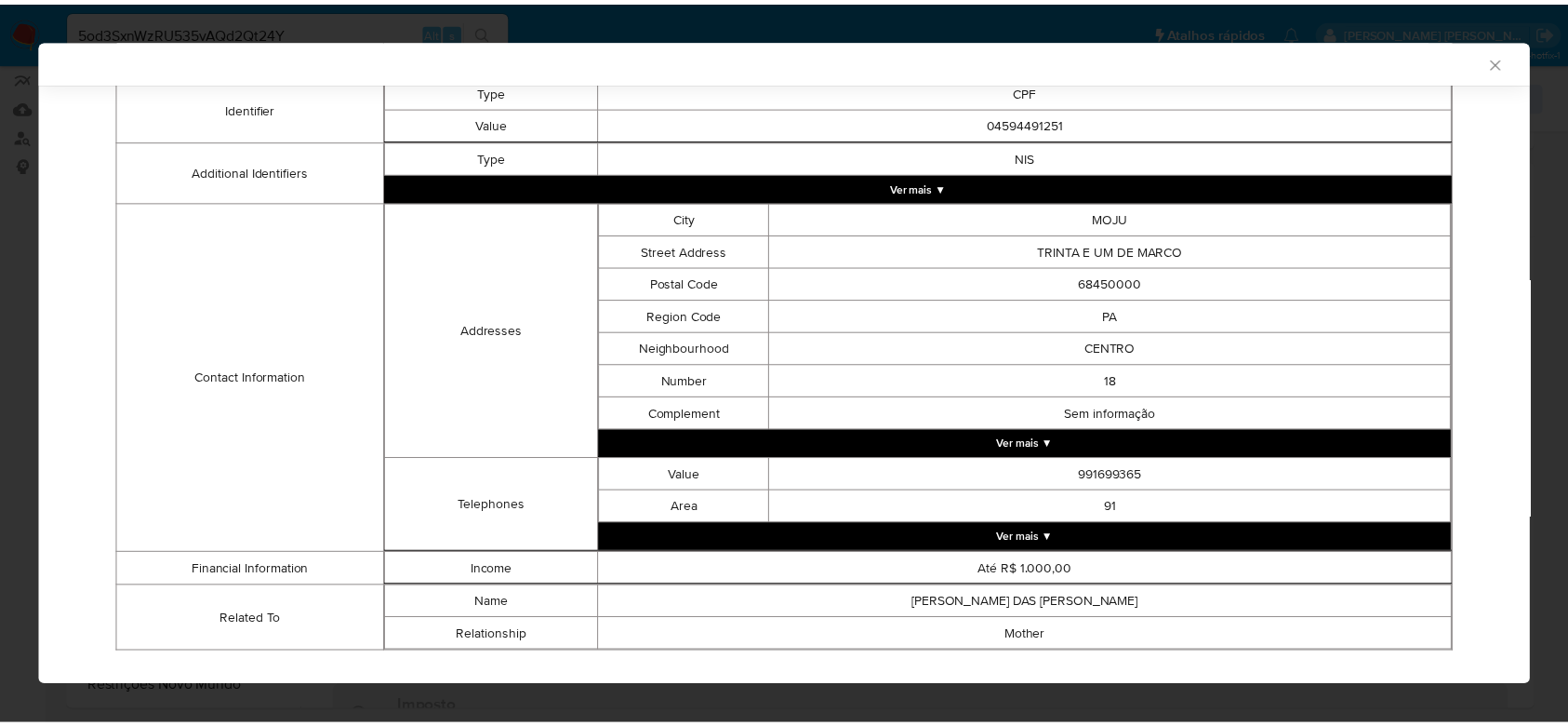
scroll to position [446, 0]
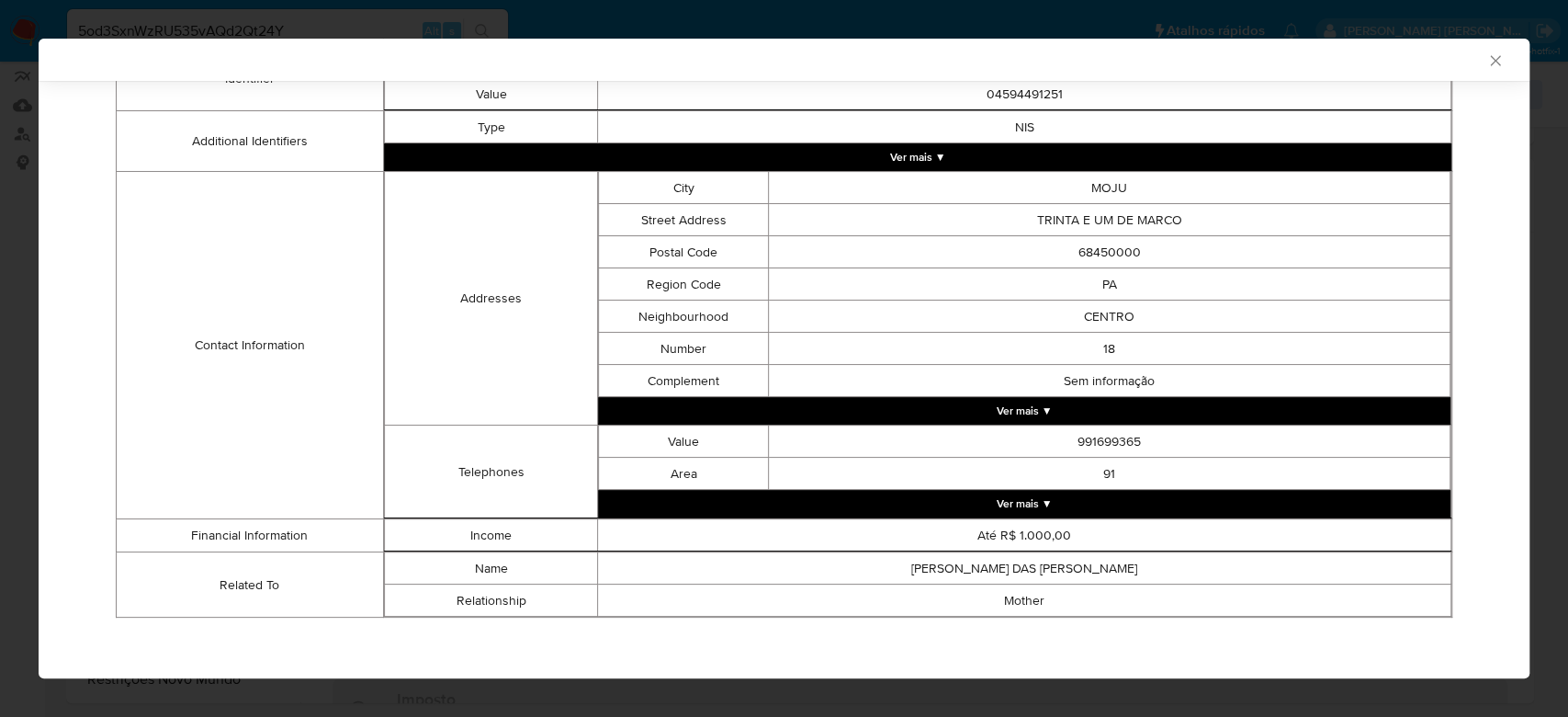
click at [1489, 63] on icon "Fechar a janela" at bounding box center [1494, 60] width 10 height 10
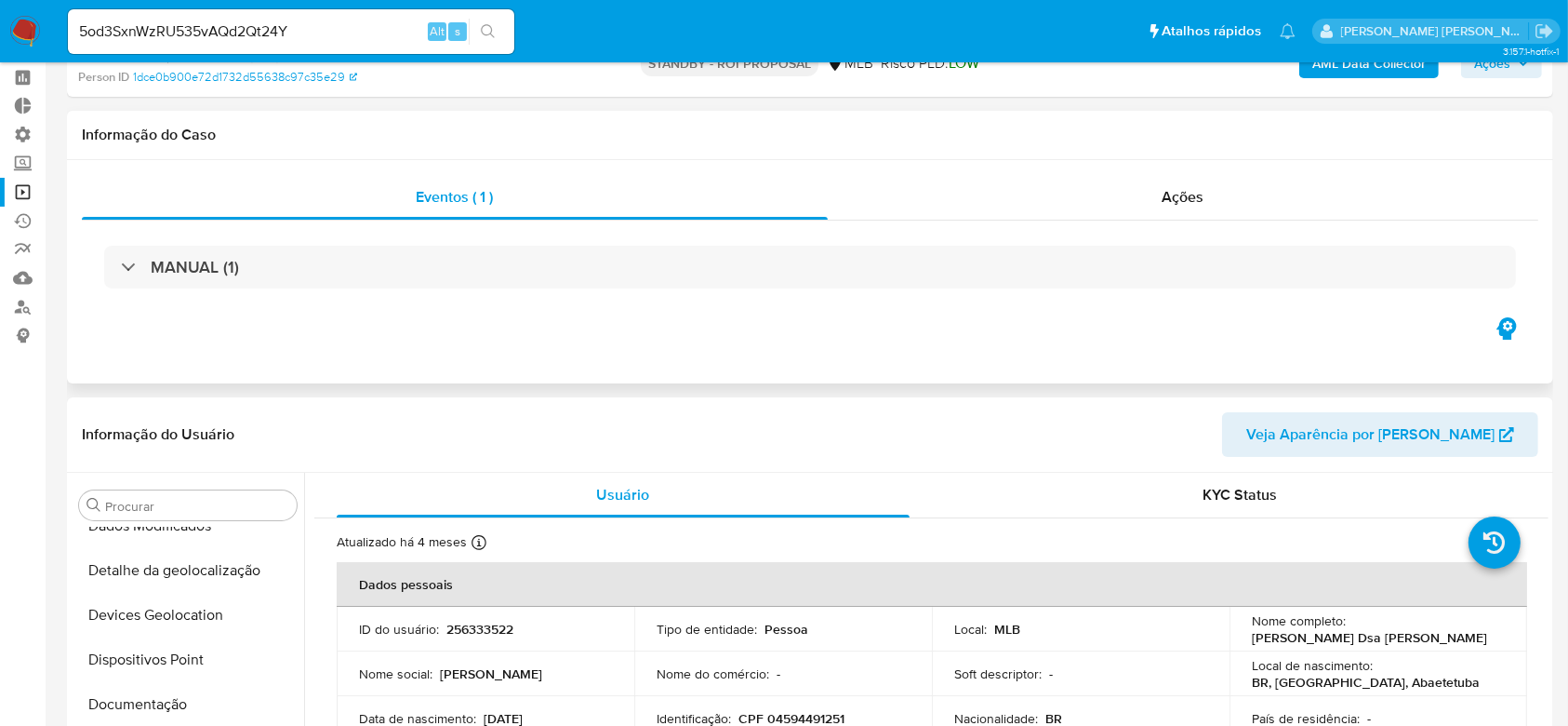
scroll to position [0, 0]
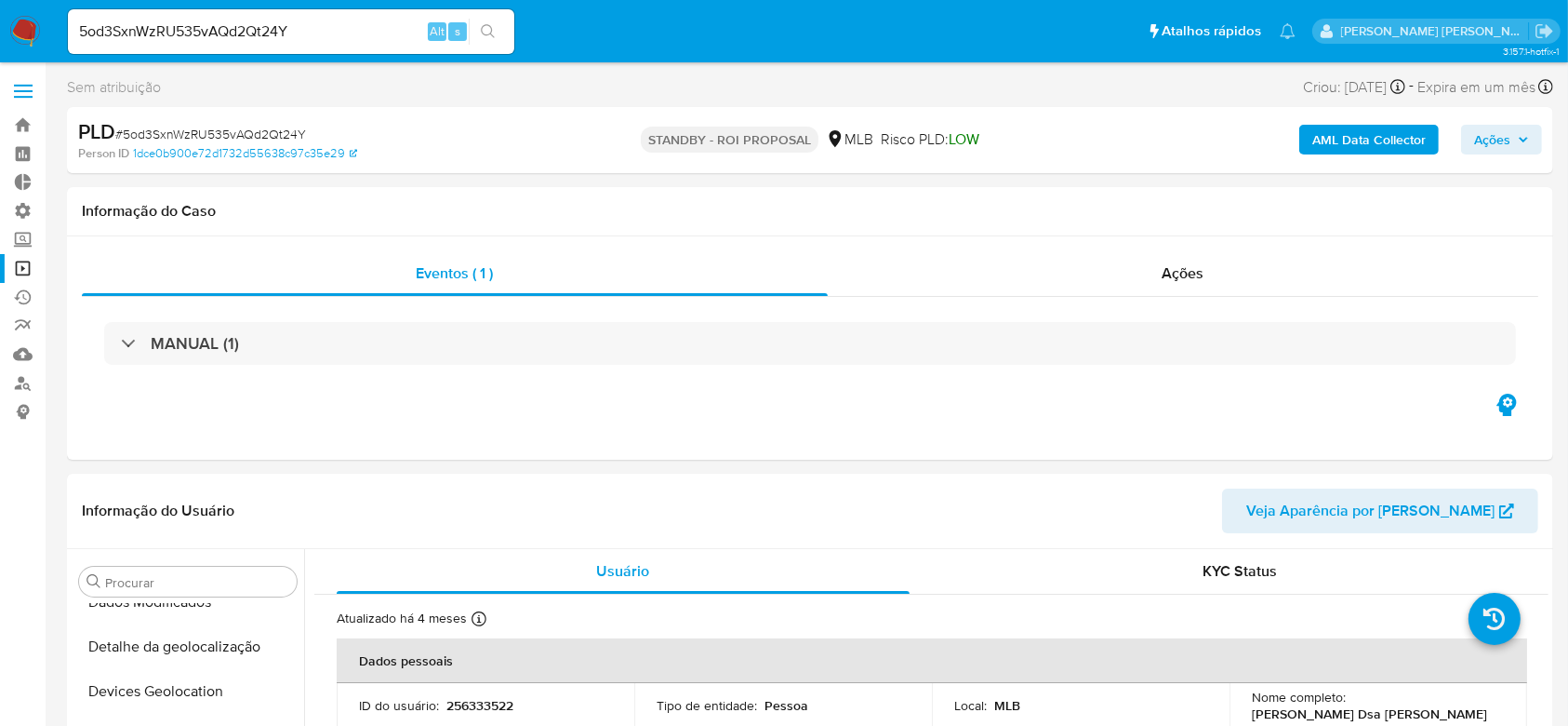
click at [234, 25] on input "5od3SxnWzRU535vAQd2Qt24Y" at bounding box center [291, 32] width 446 height 24
paste input "prZh9YvVVxW0atFwsoQn2Bc1"
click at [468, 36] on input "prZh9YvVVxW0atFwsoQn2Bc1" at bounding box center [291, 32] width 446 height 24
type input "prZh9YvVVxW0atFwsoQn2Bc1"
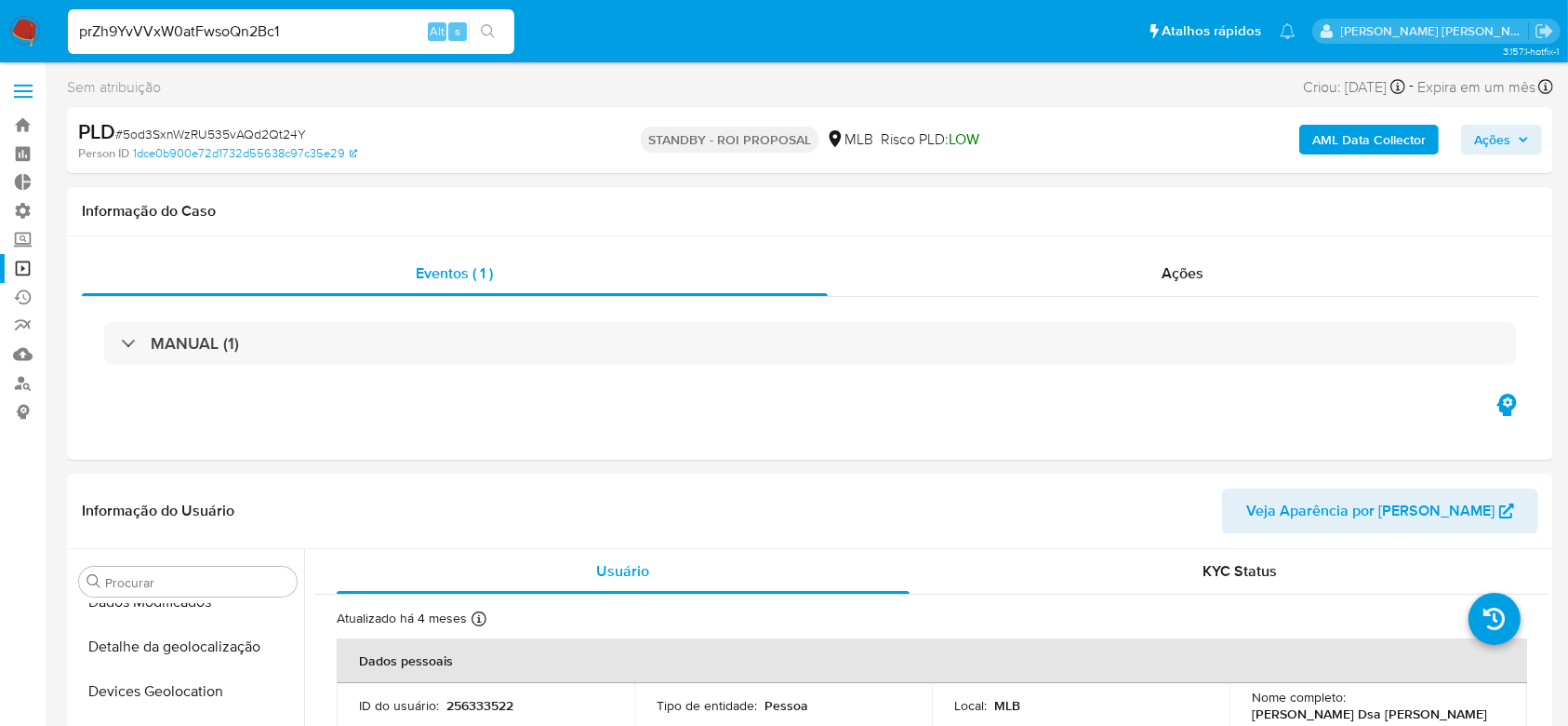
click at [487, 25] on icon "search-icon" at bounding box center [488, 31] width 15 height 15
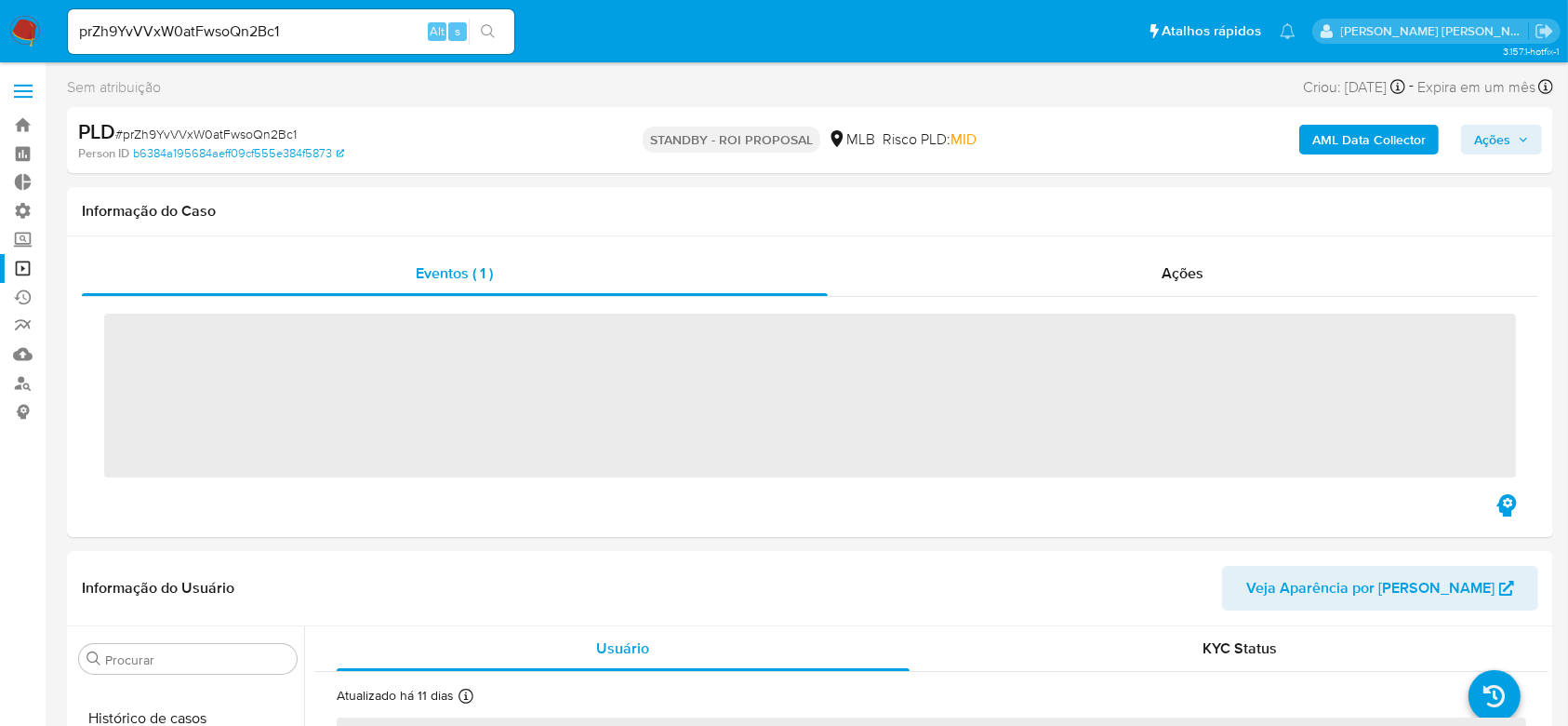
scroll to position [831, 0]
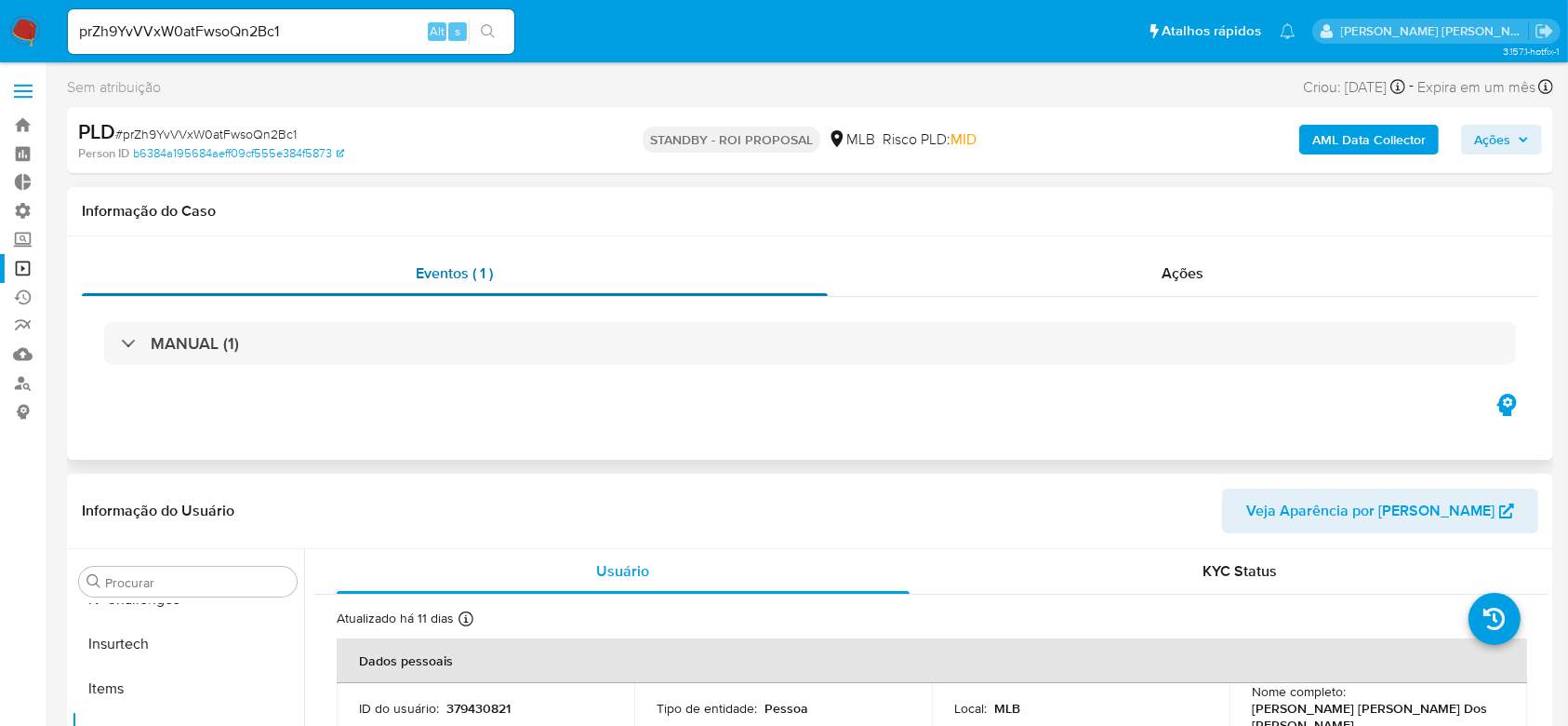
select select "10"
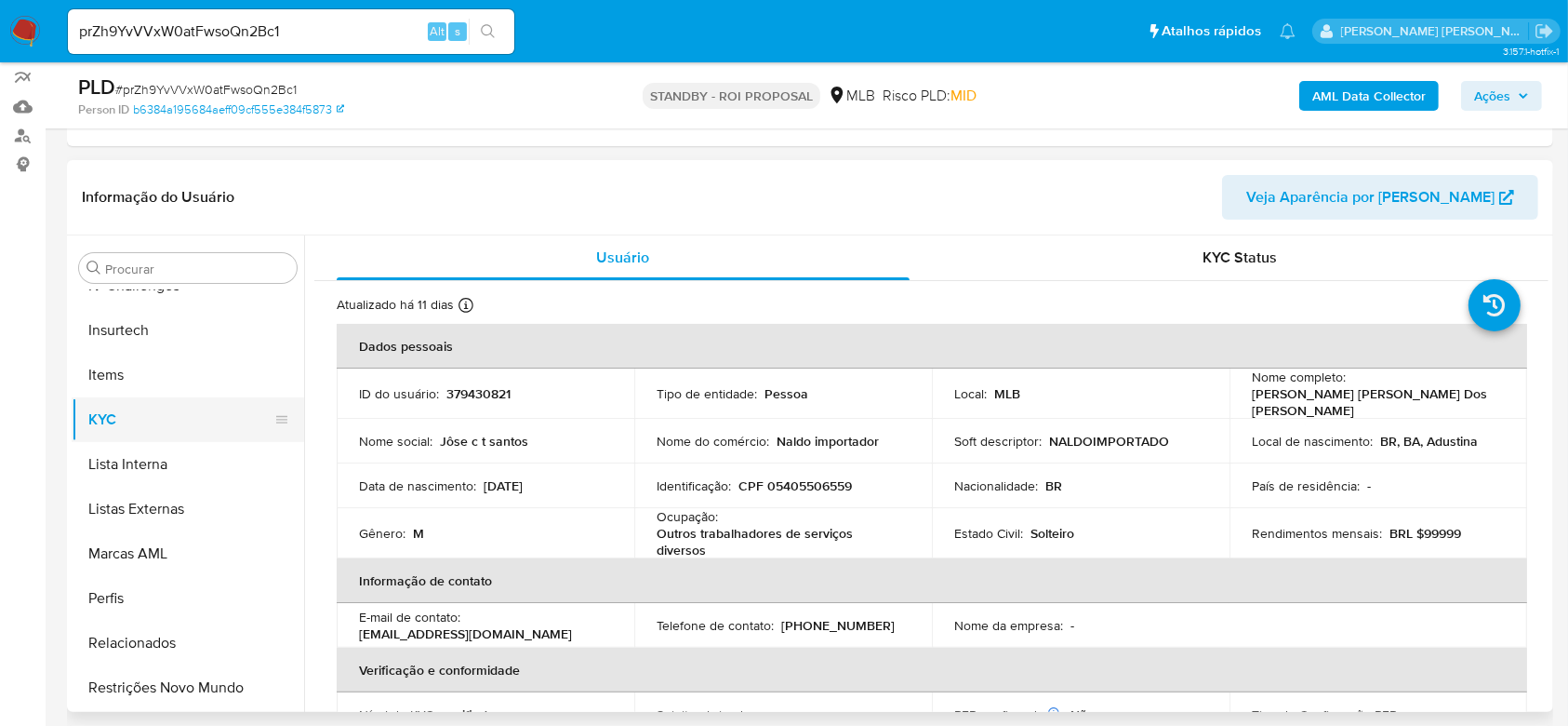
scroll to position [335, 0]
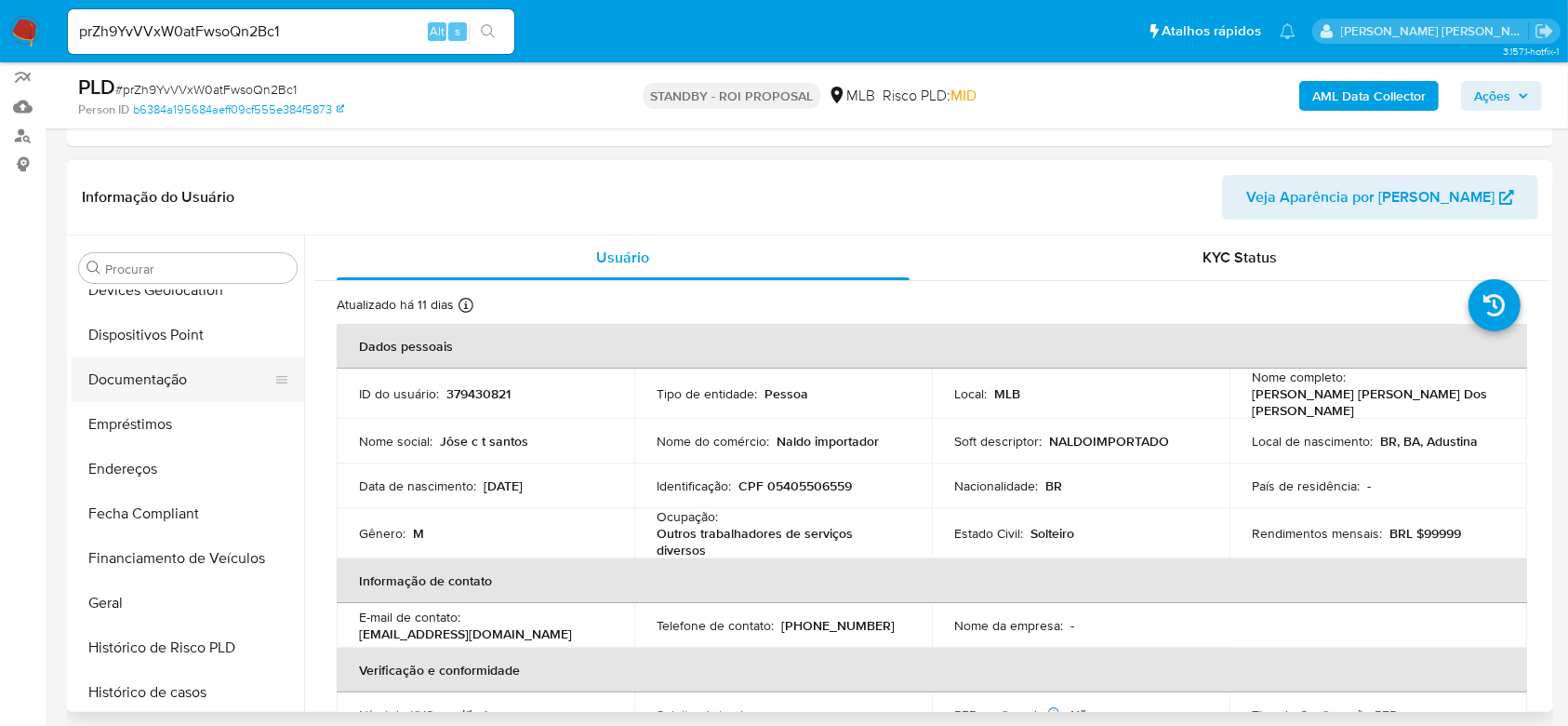
click at [154, 374] on button "Documentação" at bounding box center [180, 379] width 218 height 45
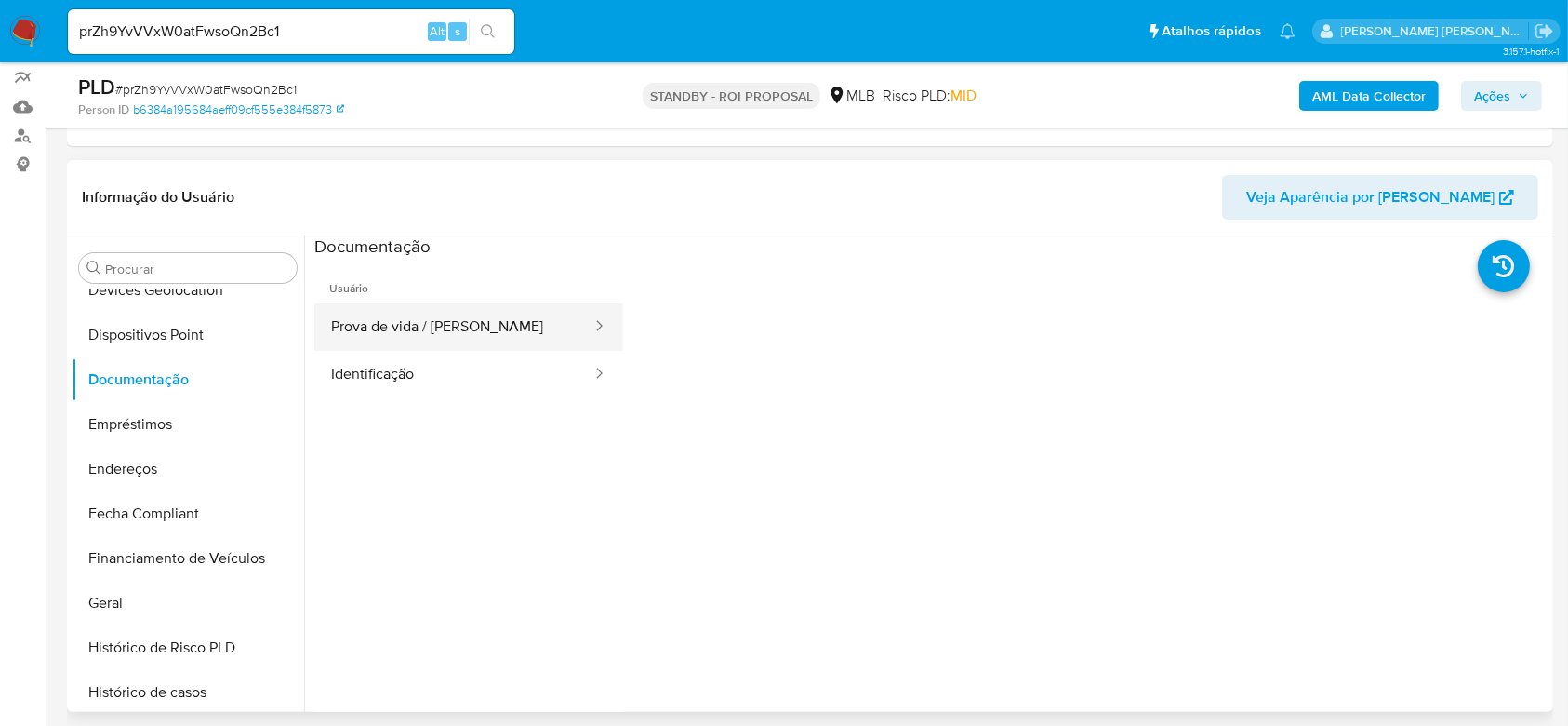
click at [391, 315] on button "Prova de vida / [PERSON_NAME]" at bounding box center [454, 328] width 279 height 48
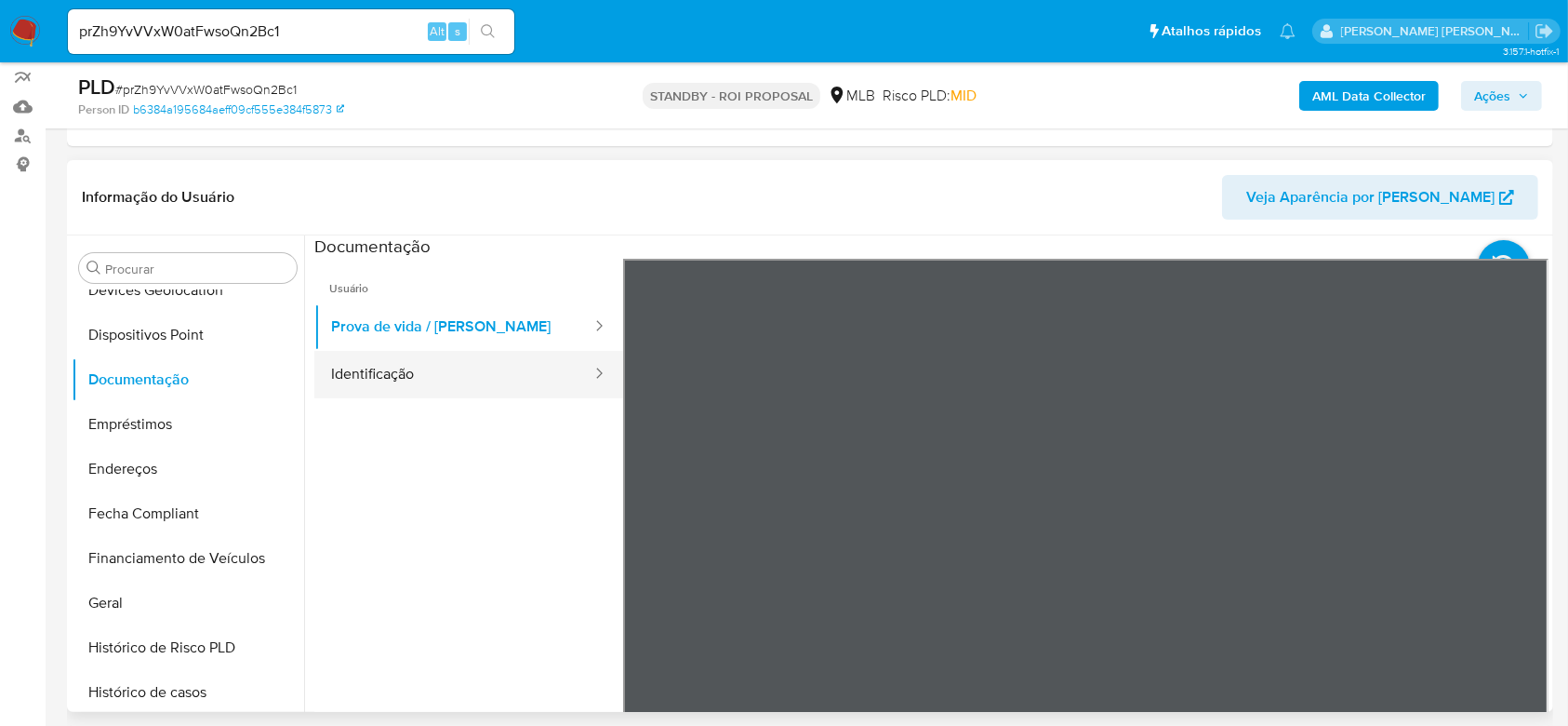
click at [375, 368] on button "Identificação" at bounding box center [454, 374] width 279 height 48
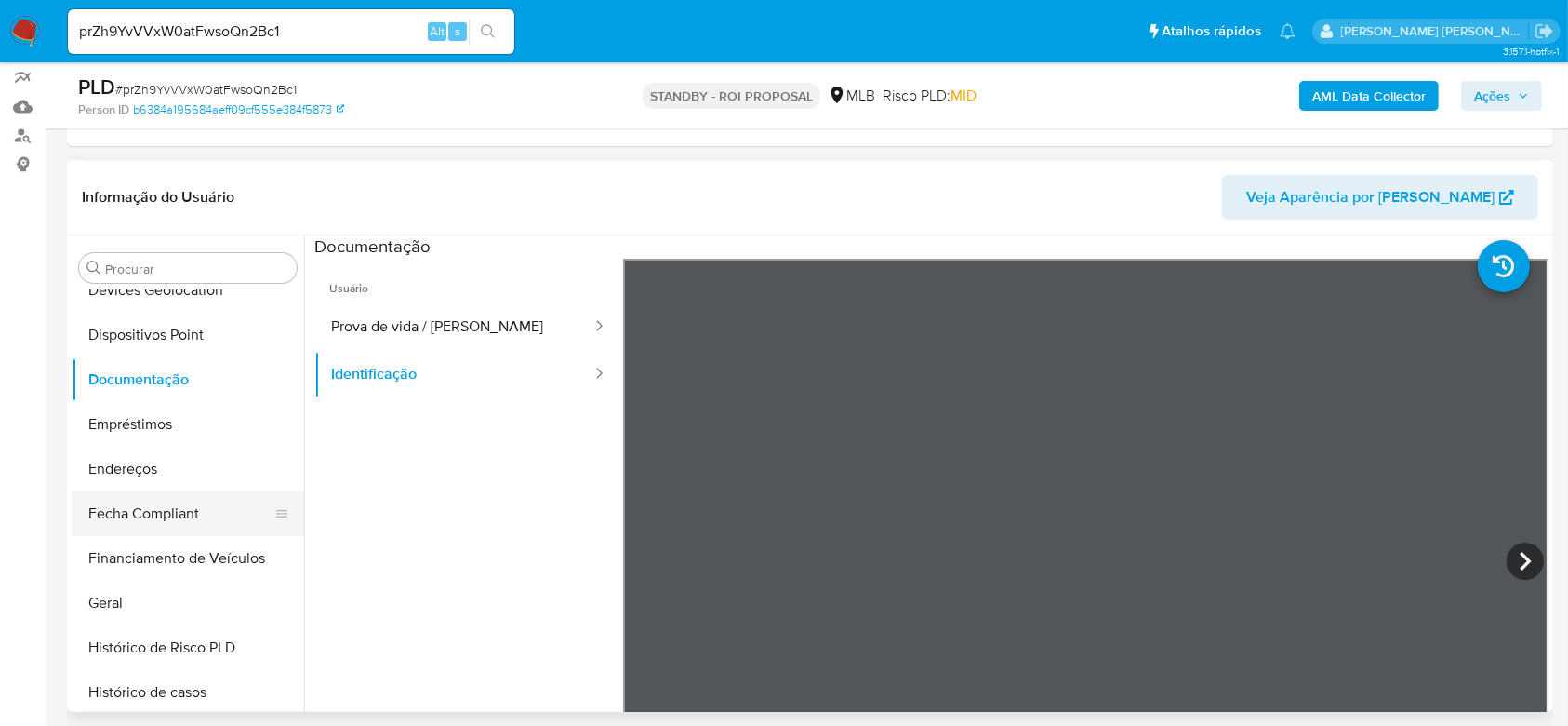
scroll to position [459, 0]
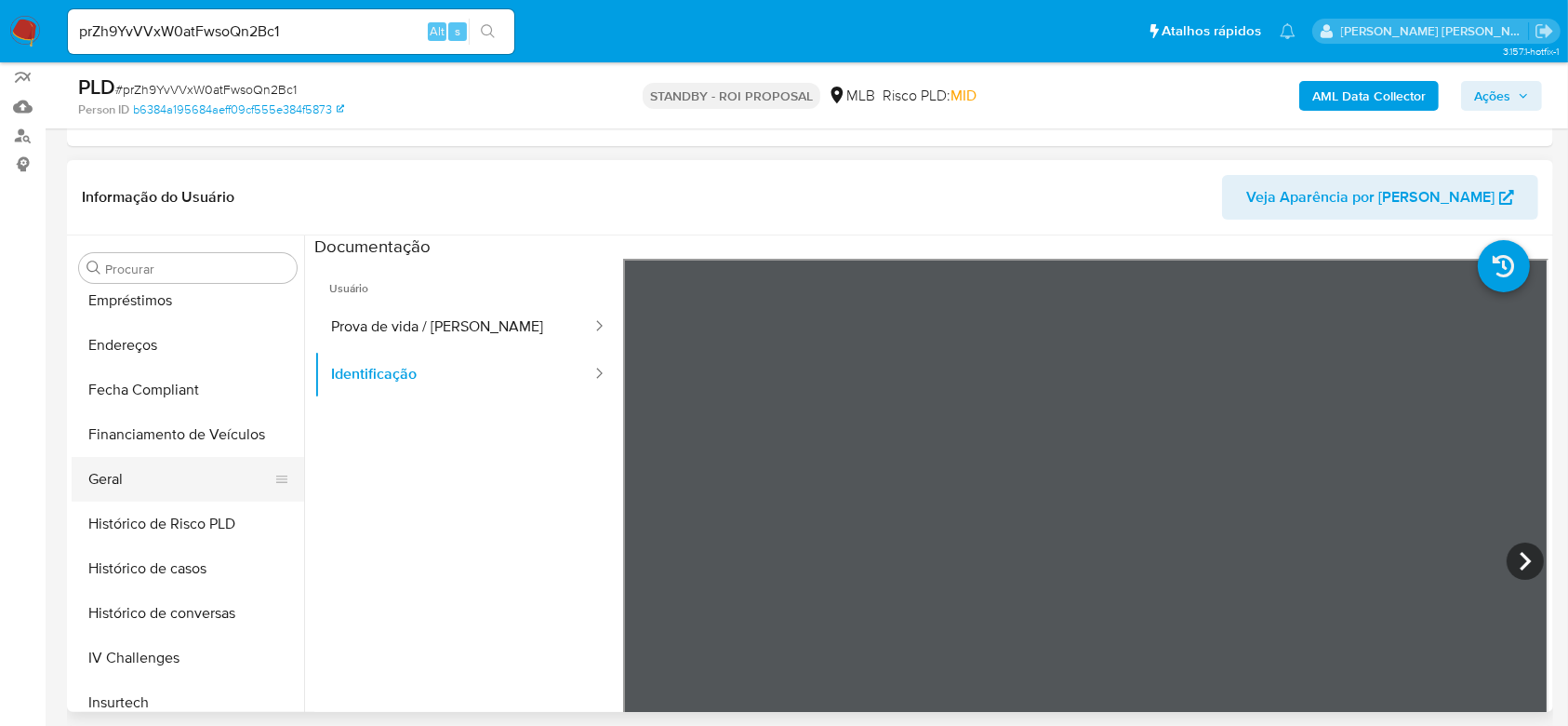
click at [126, 481] on button "Geral" at bounding box center [180, 479] width 218 height 45
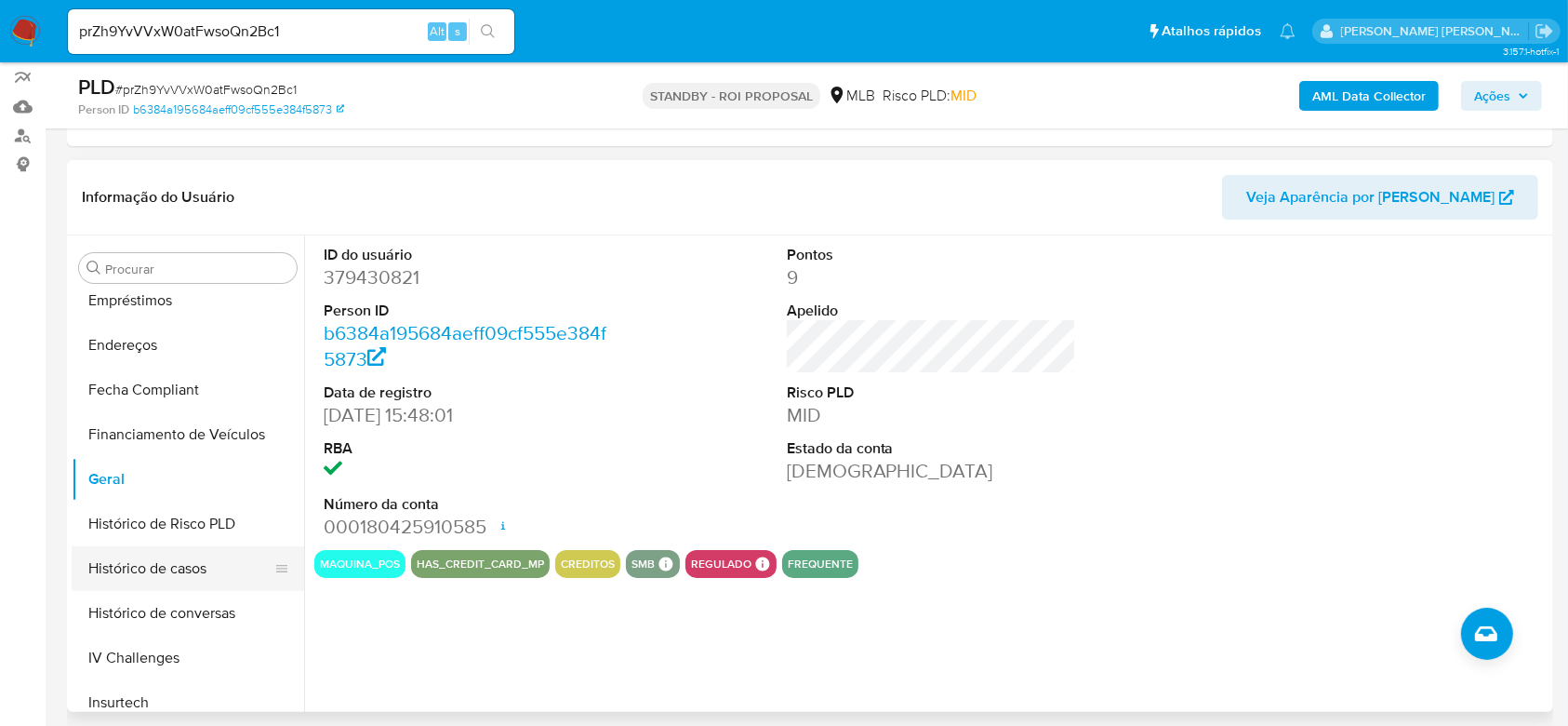
click at [140, 567] on button "Histórico de casos" at bounding box center [180, 568] width 218 height 45
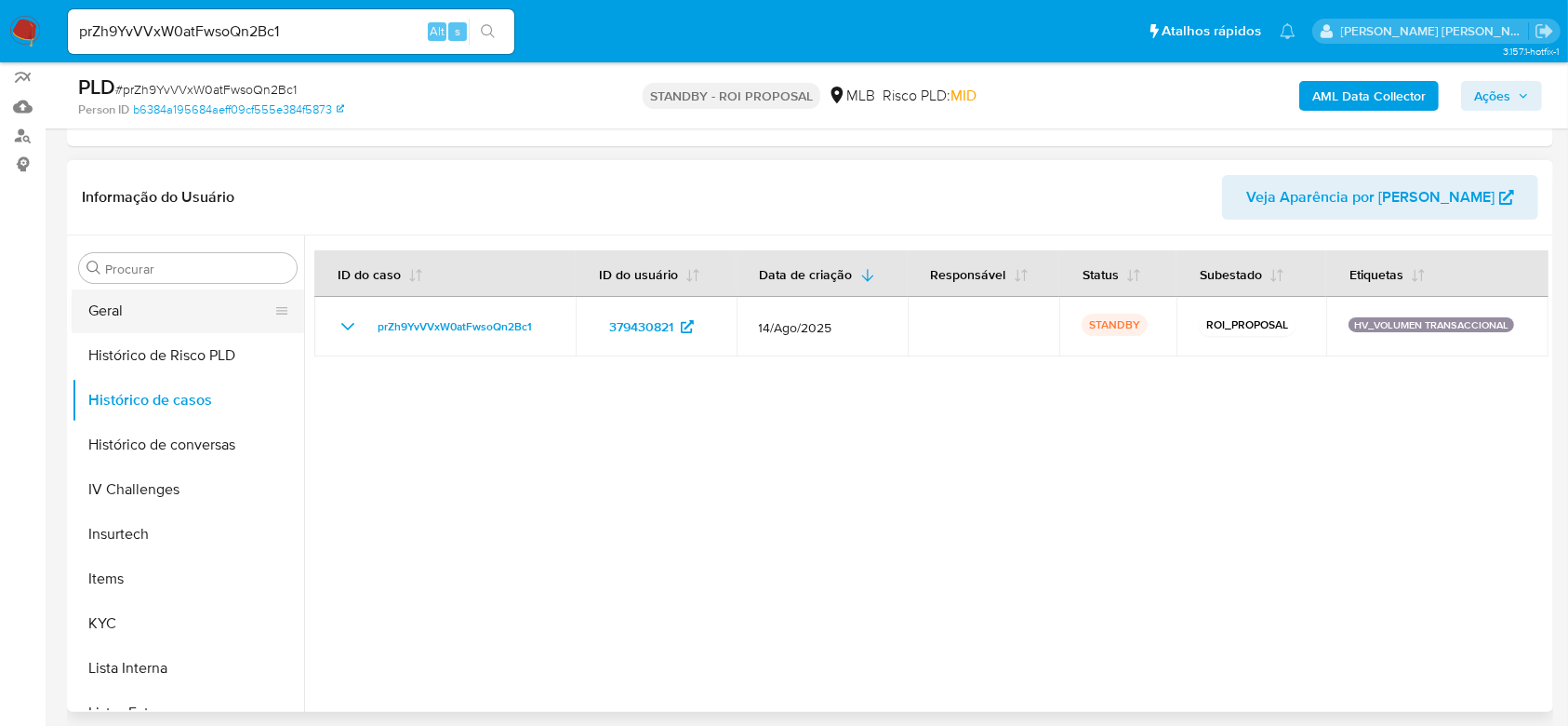
scroll to position [707, 0]
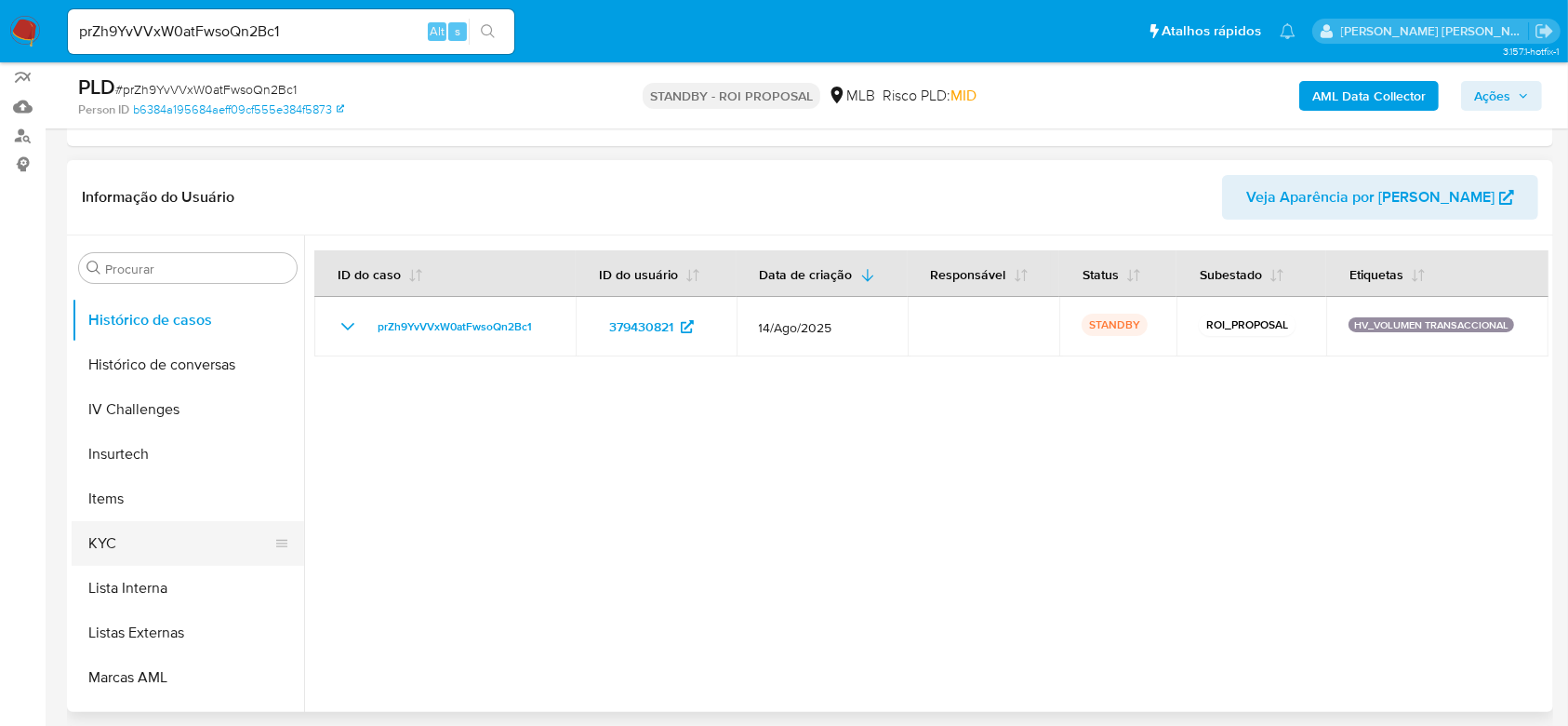
click at [146, 540] on button "KYC" at bounding box center [180, 543] width 218 height 45
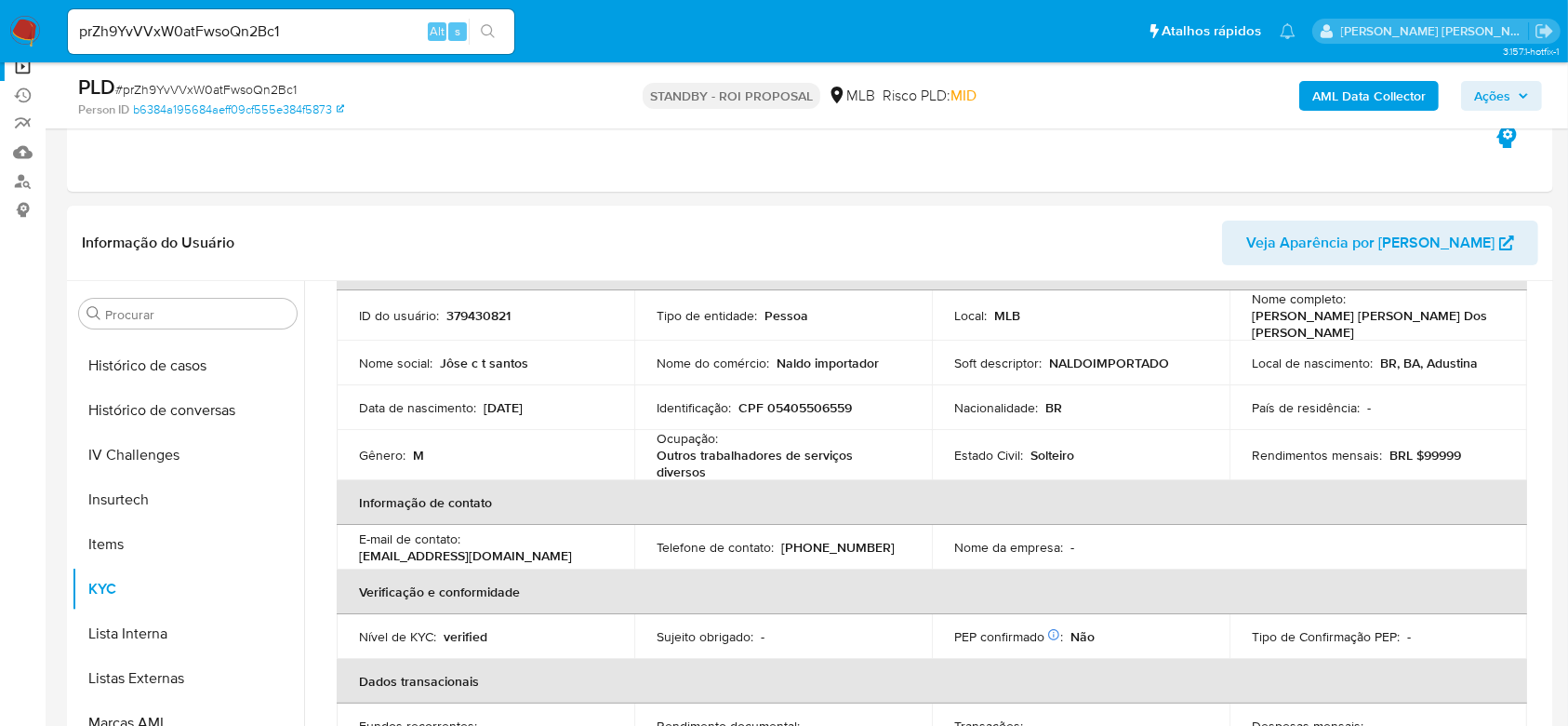
scroll to position [194, 0]
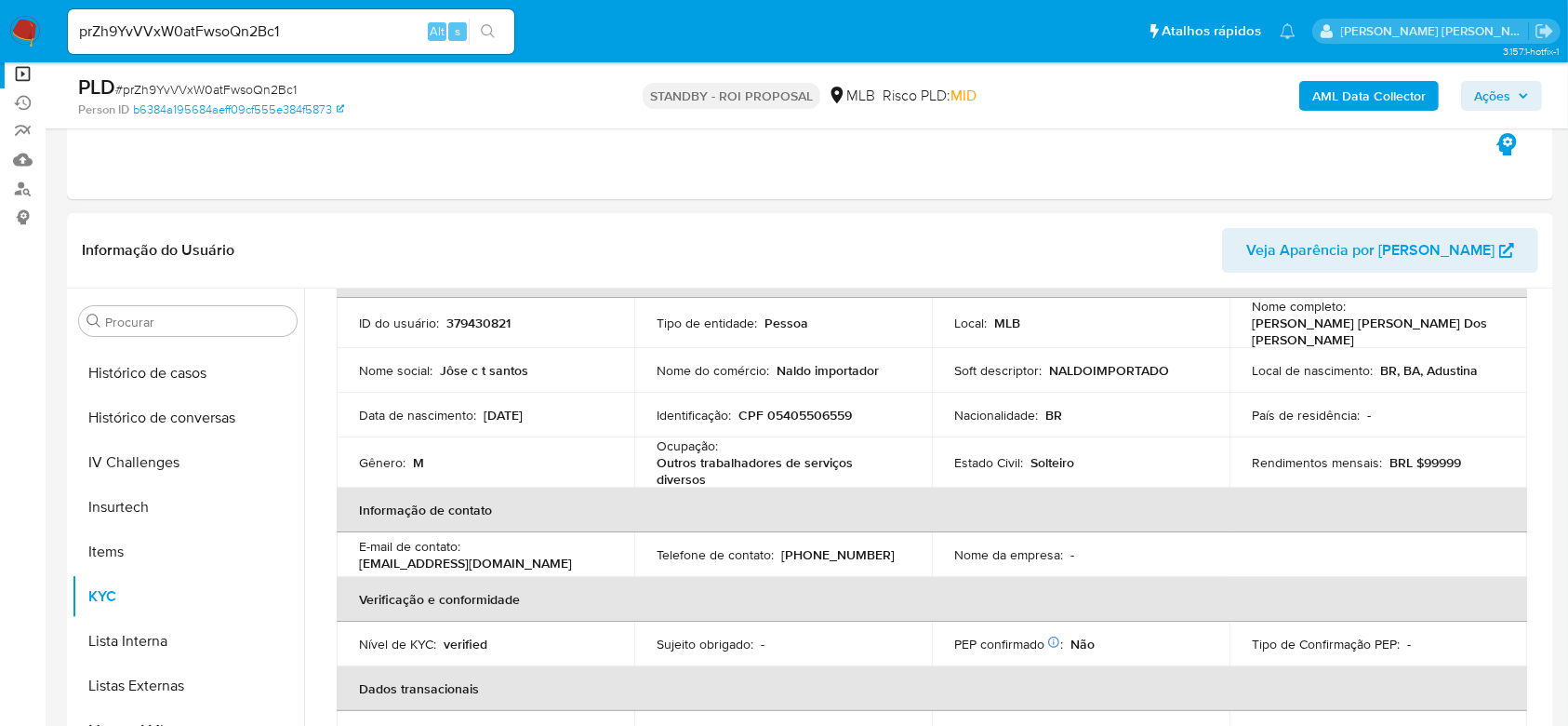
drag, startPoint x: 1540, startPoint y: 339, endPoint x: 1536, endPoint y: 307, distance: 32.2
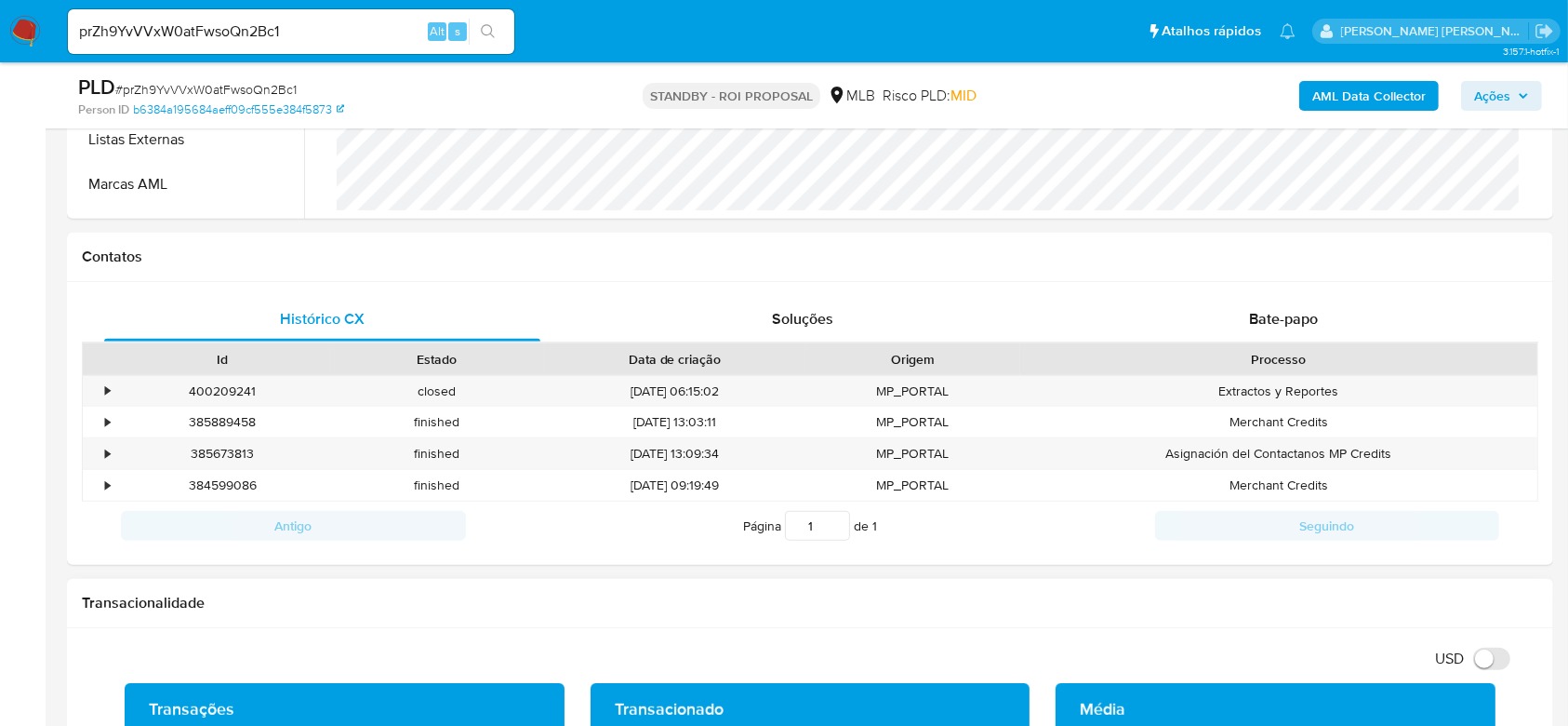
scroll to position [726, 0]
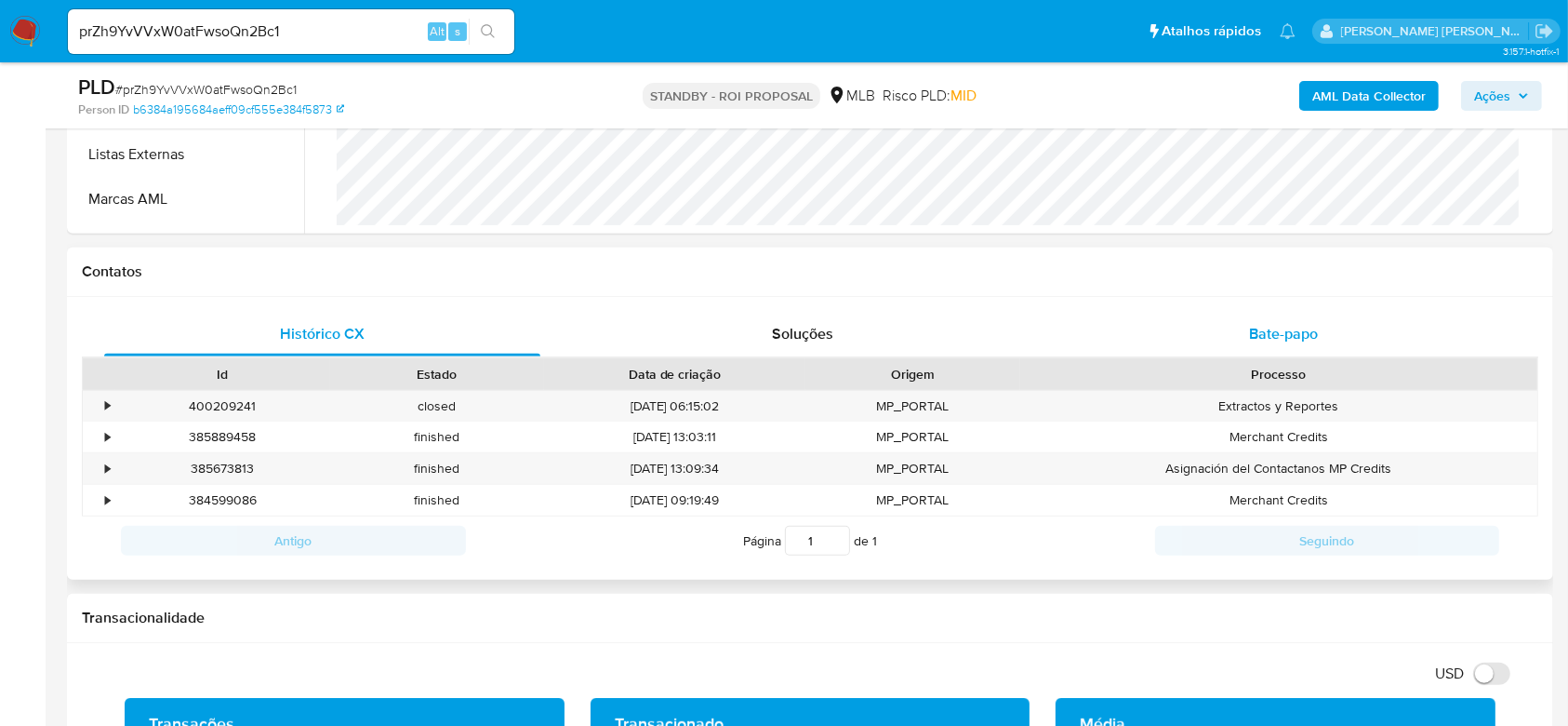
click at [1292, 333] on span "Bate-papo" at bounding box center [1283, 333] width 69 height 21
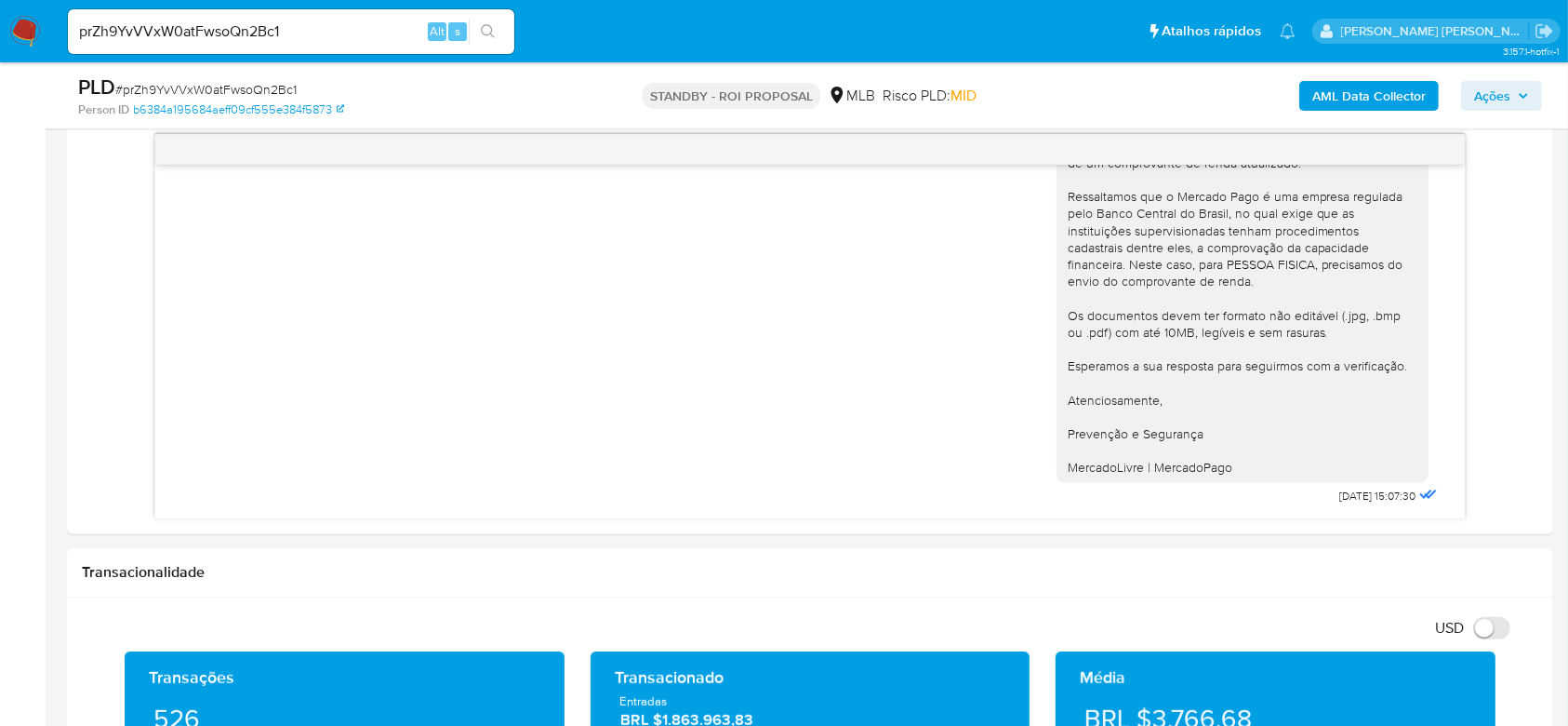
scroll to position [974, 0]
